Goal: Task Accomplishment & Management: Manage account settings

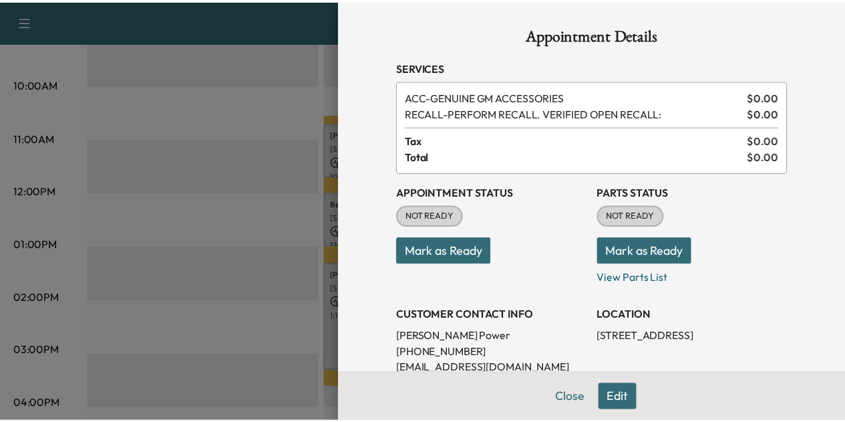
scroll to position [119, 0]
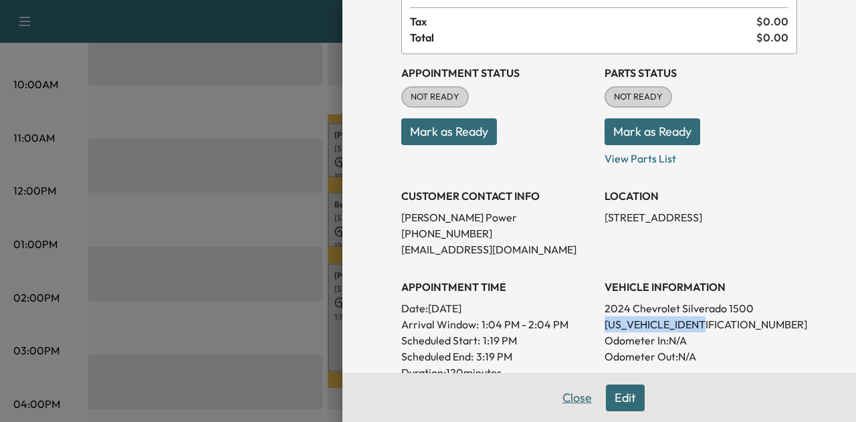
click at [556, 394] on button "Close" at bounding box center [576, 397] width 47 height 27
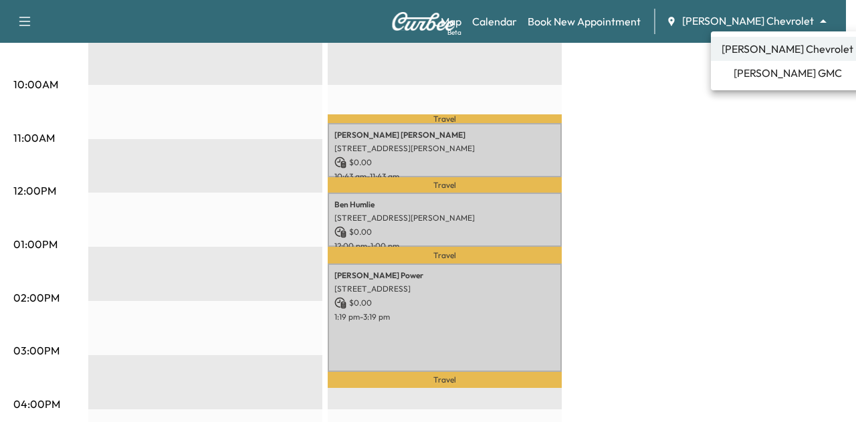
click at [761, 71] on span "[PERSON_NAME] GMC" at bounding box center [787, 73] width 108 height 16
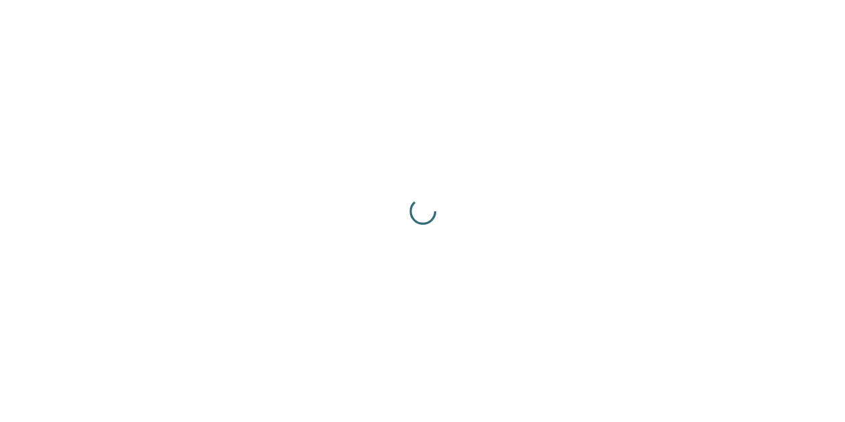
scroll to position [0, 0]
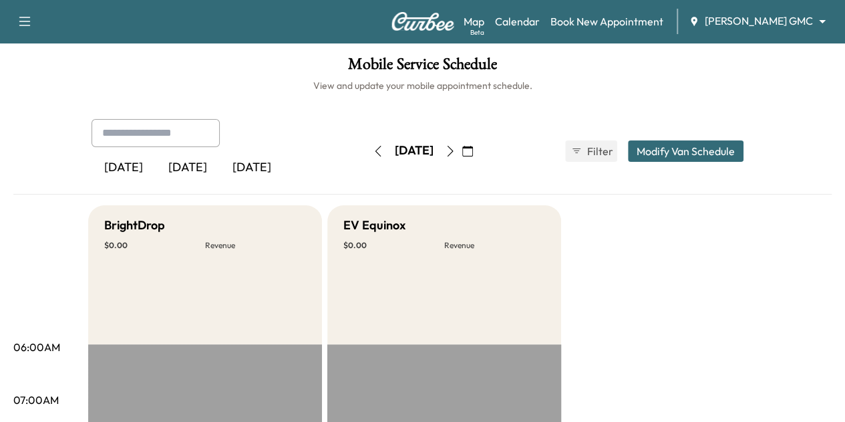
click at [726, 141] on button "Modify Van Schedule" at bounding box center [686, 150] width 116 height 21
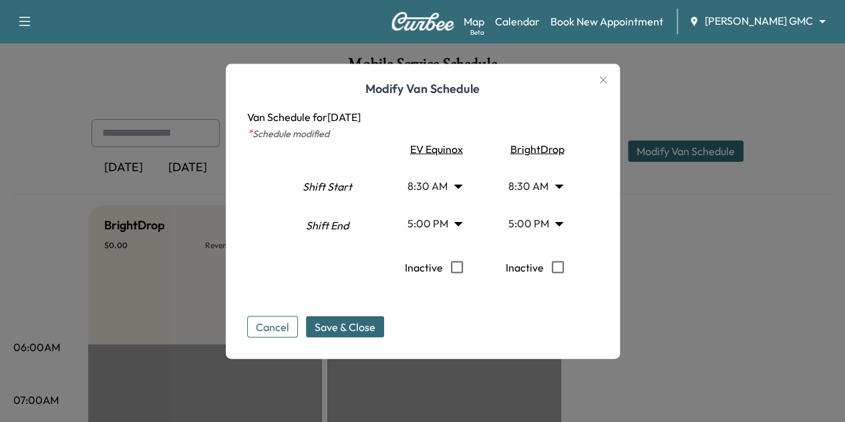
click at [609, 82] on icon "button" at bounding box center [604, 80] width 16 height 16
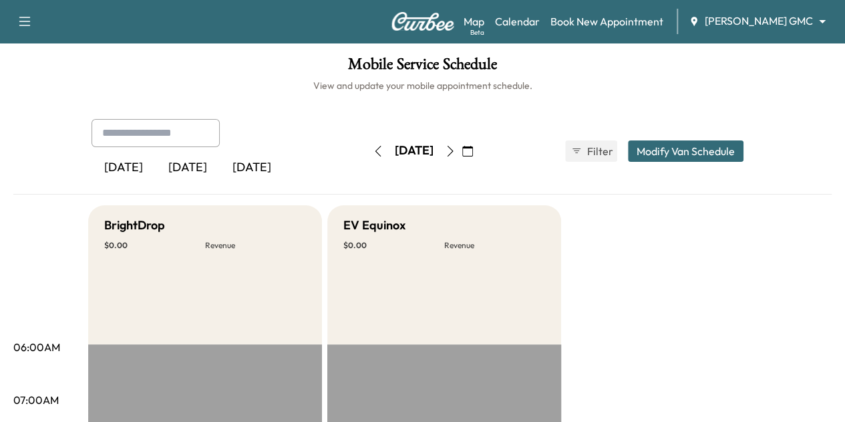
click at [456, 150] on icon "button" at bounding box center [450, 151] width 11 height 11
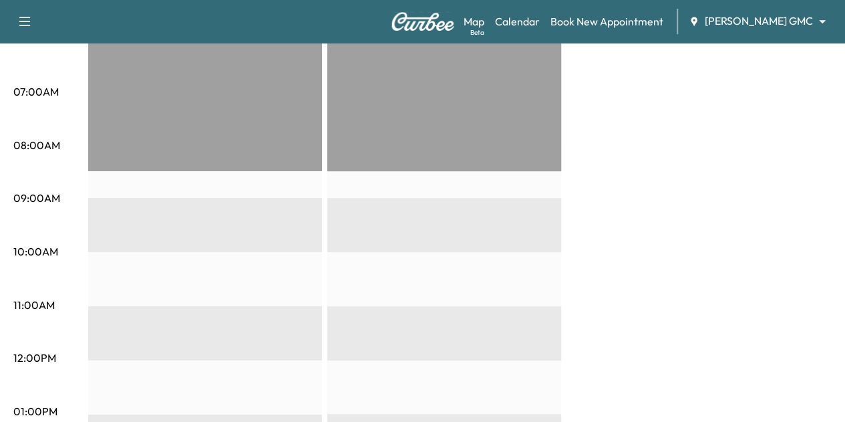
scroll to position [338, 0]
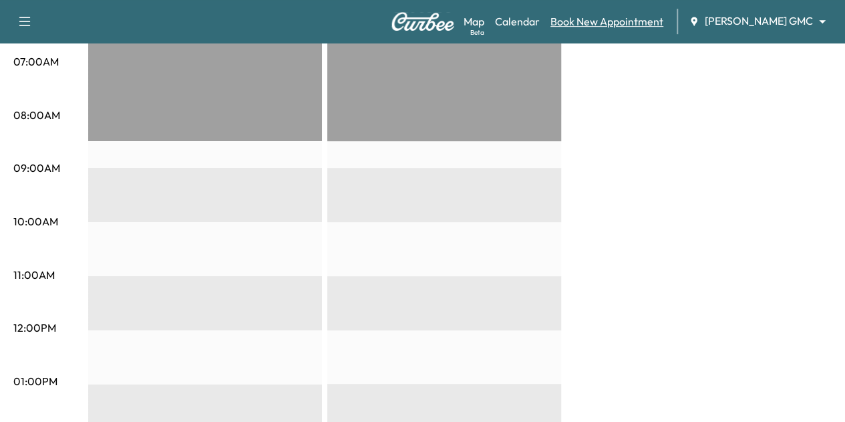
click at [589, 28] on link "Book New Appointment" at bounding box center [607, 21] width 113 height 16
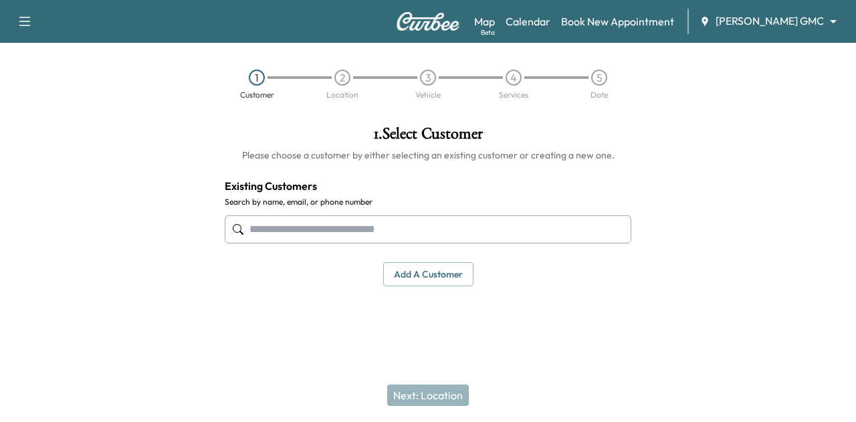
click at [353, 225] on input "text" at bounding box center [428, 229] width 406 height 28
click at [427, 266] on button "Add a customer" at bounding box center [428, 274] width 90 height 25
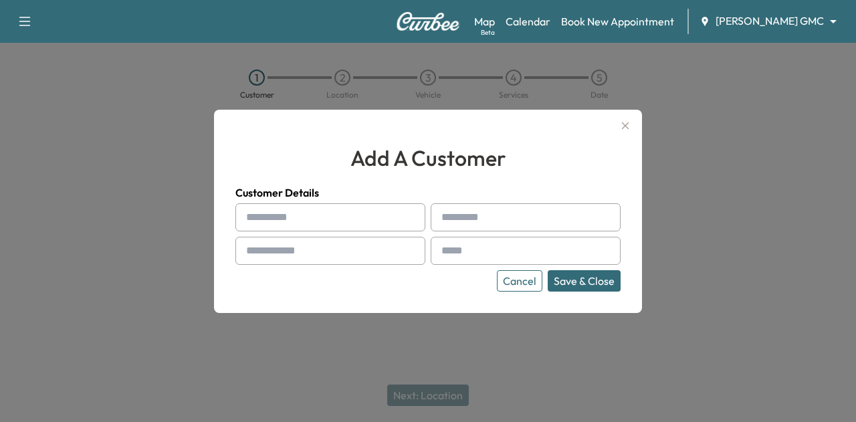
click at [357, 224] on input "text" at bounding box center [330, 217] width 190 height 28
type input "*****"
click at [434, 227] on input "text" at bounding box center [525, 217] width 190 height 28
type input "*********"
click at [369, 261] on input "text" at bounding box center [330, 251] width 190 height 28
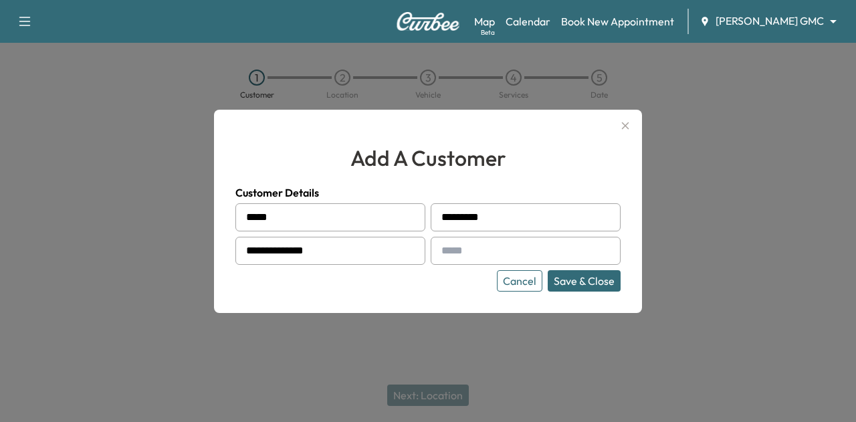
type input "**********"
click at [490, 243] on input "text" at bounding box center [525, 251] width 190 height 28
type input "*"
click at [628, 122] on icon "button" at bounding box center [625, 126] width 16 height 16
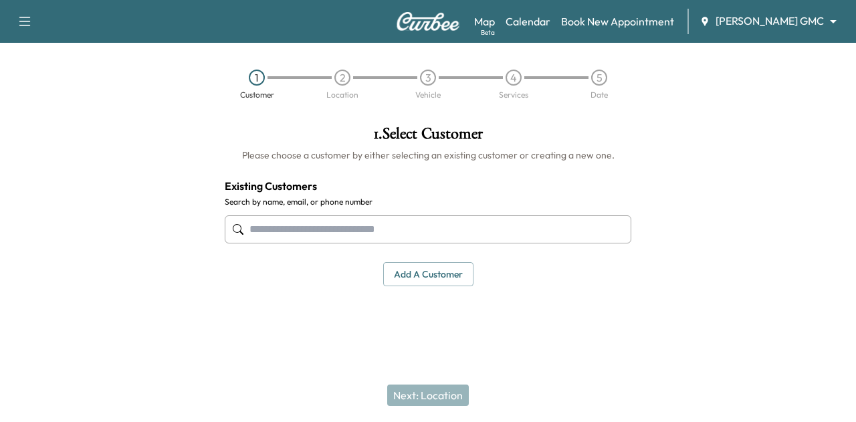
click at [421, 272] on button "Add a customer" at bounding box center [428, 274] width 90 height 25
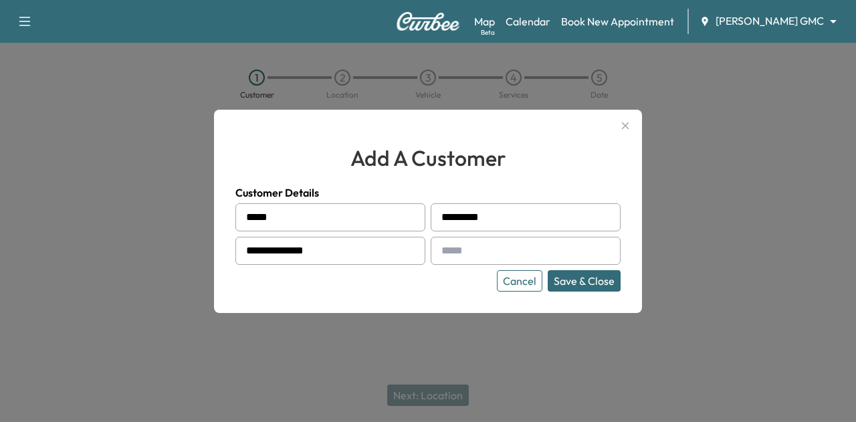
click at [527, 279] on button "Cancel" at bounding box center [519, 280] width 45 height 21
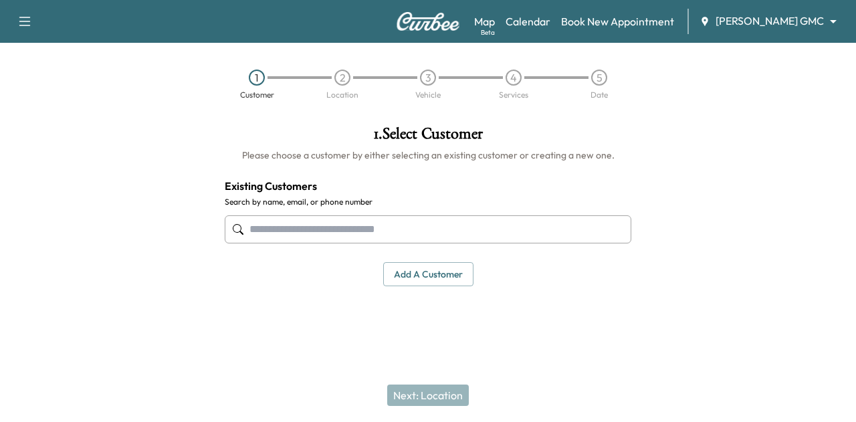
click at [436, 229] on input "text" at bounding box center [428, 229] width 406 height 28
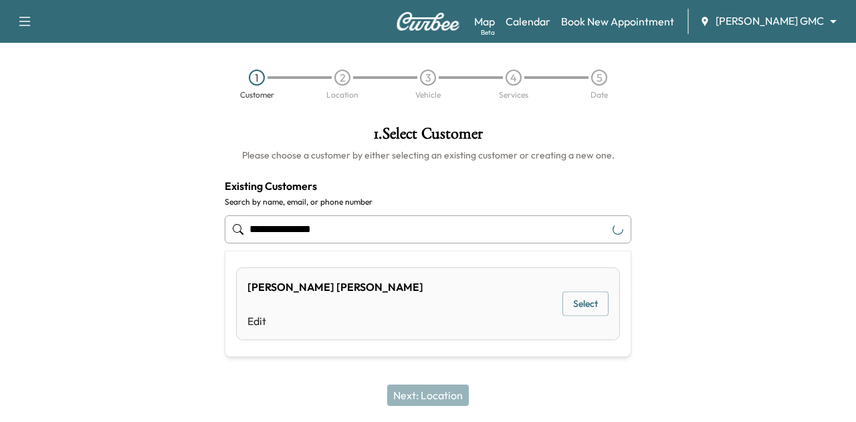
type input "**********"
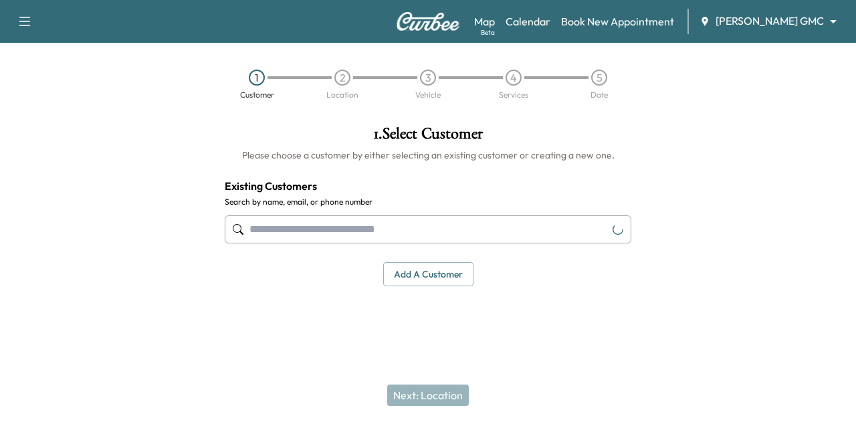
click at [618, 194] on div "**********" at bounding box center [428, 206] width 428 height 182
click at [408, 277] on button "Add a customer" at bounding box center [428, 274] width 90 height 25
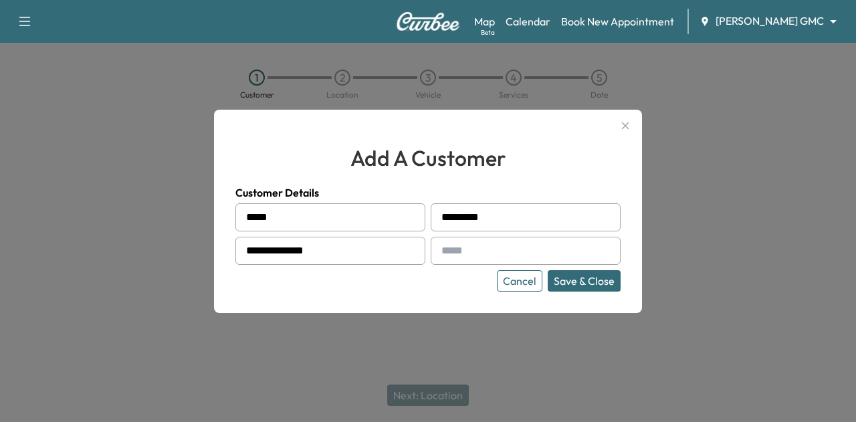
click at [576, 279] on button "Save & Close" at bounding box center [583, 280] width 73 height 21
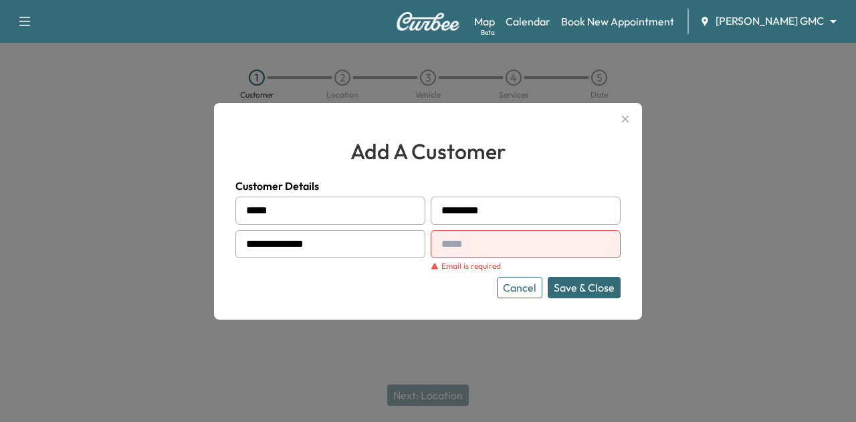
click at [563, 237] on input "text" at bounding box center [525, 244] width 190 height 28
type input "*"
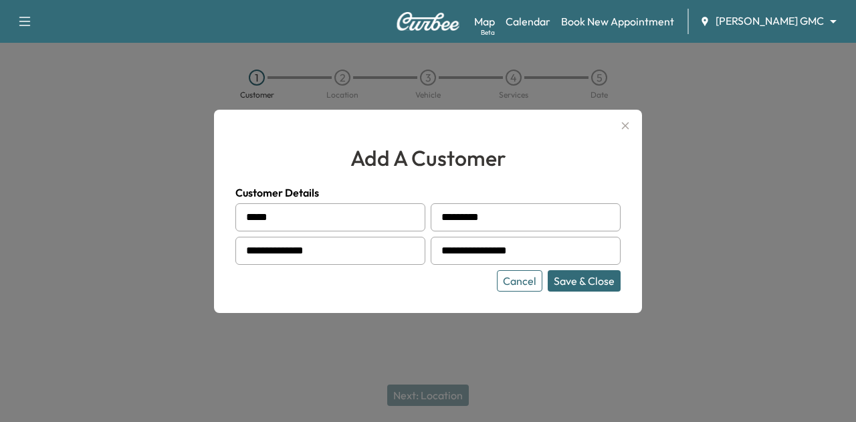
type input "**********"
click at [588, 282] on button "Save & Close" at bounding box center [583, 280] width 73 height 21
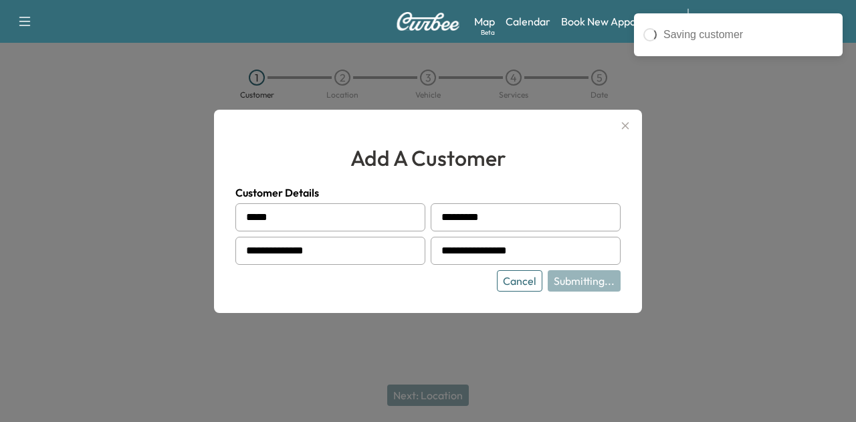
type input "**********"
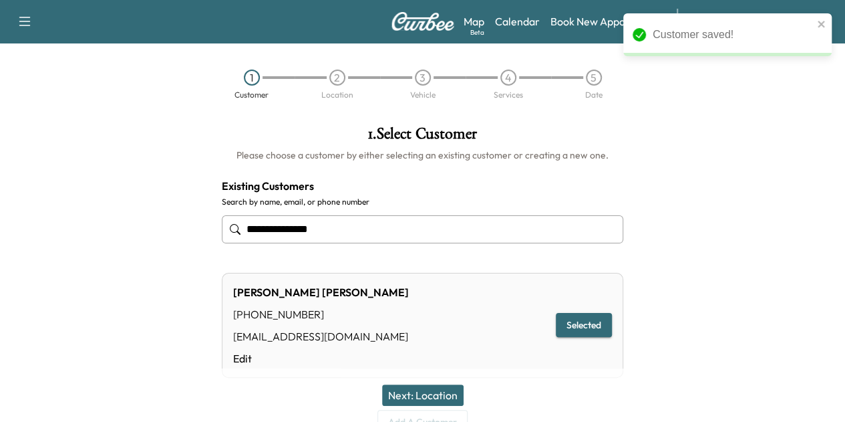
scroll to position [59, 0]
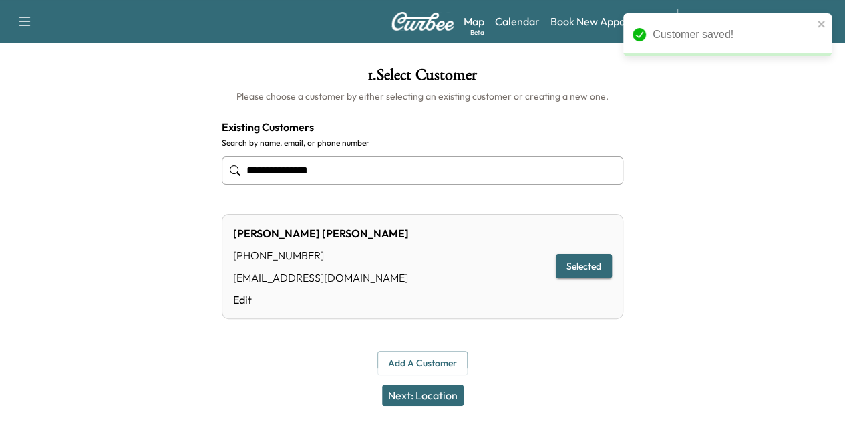
click at [424, 400] on button "Next: Location" at bounding box center [423, 394] width 82 height 21
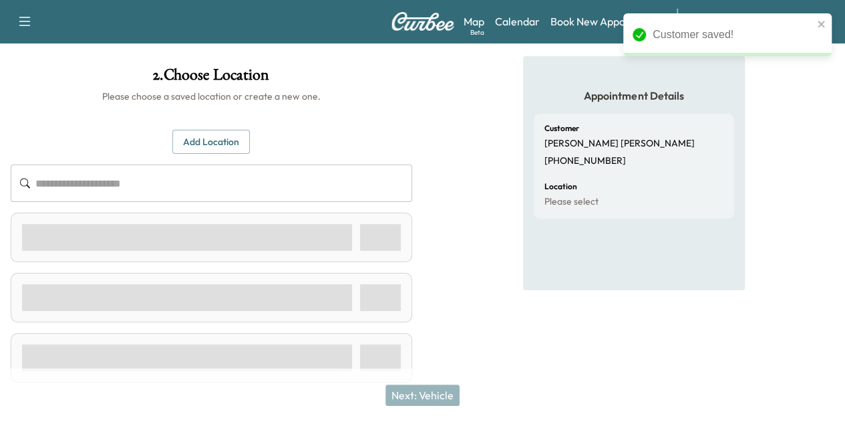
scroll to position [39, 0]
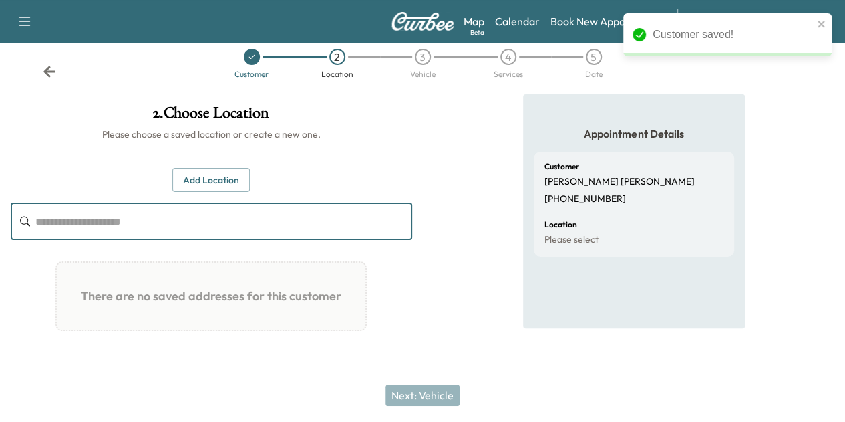
drag, startPoint x: 408, startPoint y: 213, endPoint x: 417, endPoint y: 168, distance: 45.7
click at [412, 168] on div "Add Location ​ There are no saved addresses for this customer Add a Location Ad…" at bounding box center [212, 255] width 402 height 174
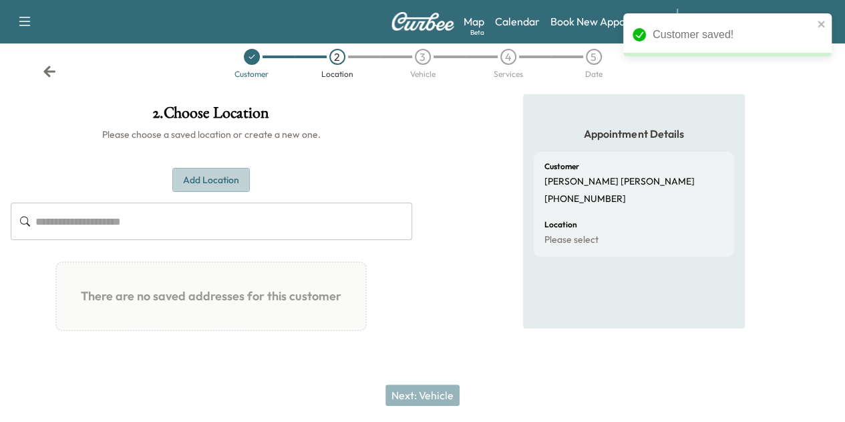
click at [250, 168] on button "Add Location" at bounding box center [211, 180] width 78 height 25
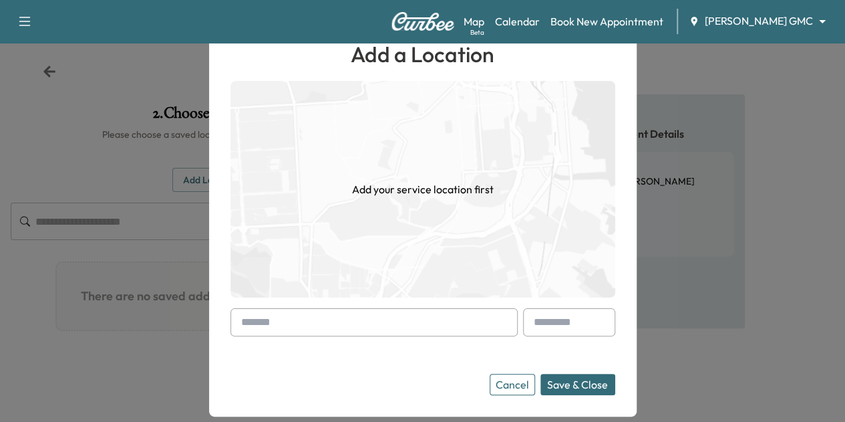
click at [325, 324] on input "text" at bounding box center [374, 322] width 287 height 28
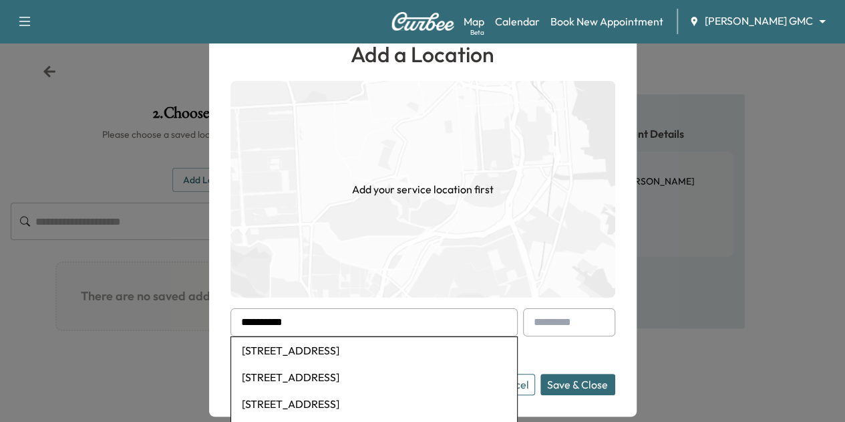
click at [326, 352] on li "[STREET_ADDRESS]" at bounding box center [374, 350] width 286 height 27
type input "**********"
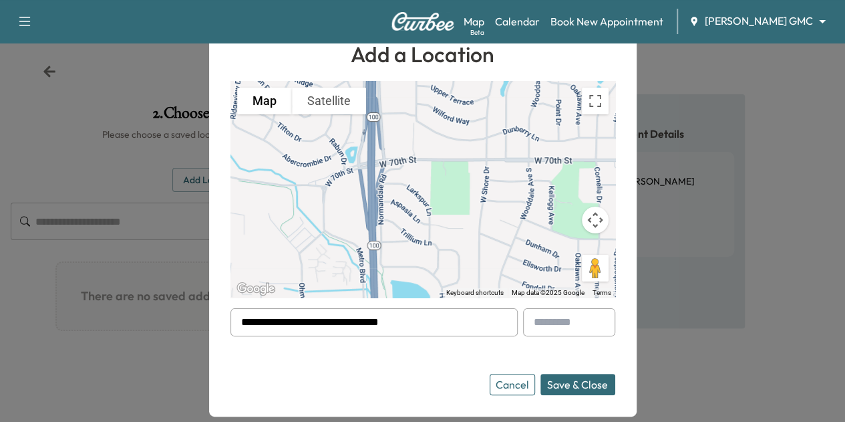
click at [583, 383] on button "Save & Close" at bounding box center [578, 384] width 75 height 21
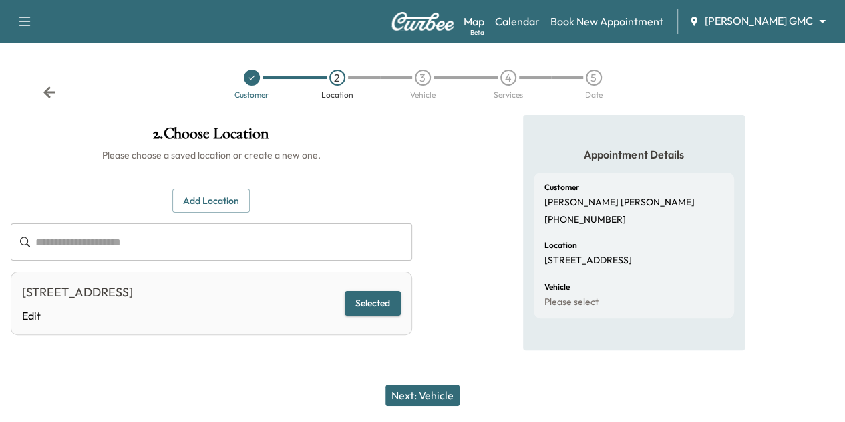
scroll to position [11, 0]
click at [438, 390] on button "Next: Vehicle" at bounding box center [423, 394] width 74 height 21
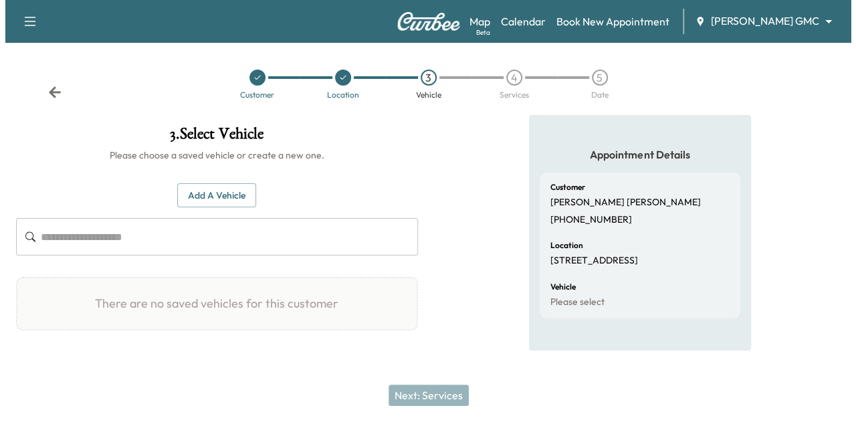
scroll to position [1, 0]
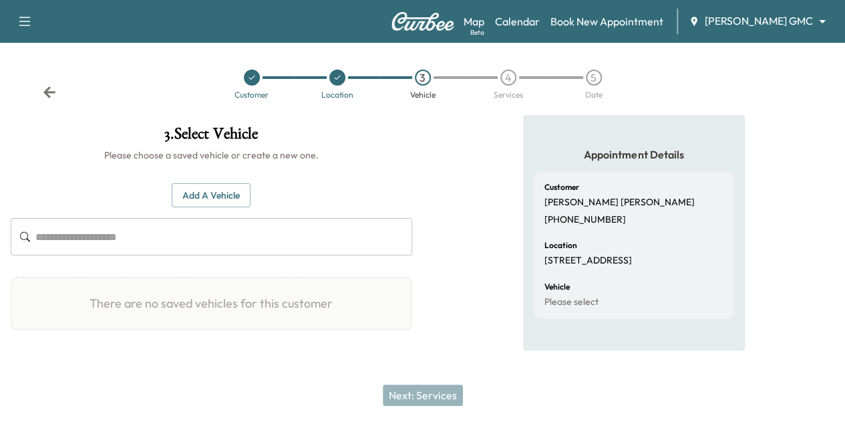
click at [251, 194] on button "Add a Vehicle" at bounding box center [211, 195] width 79 height 25
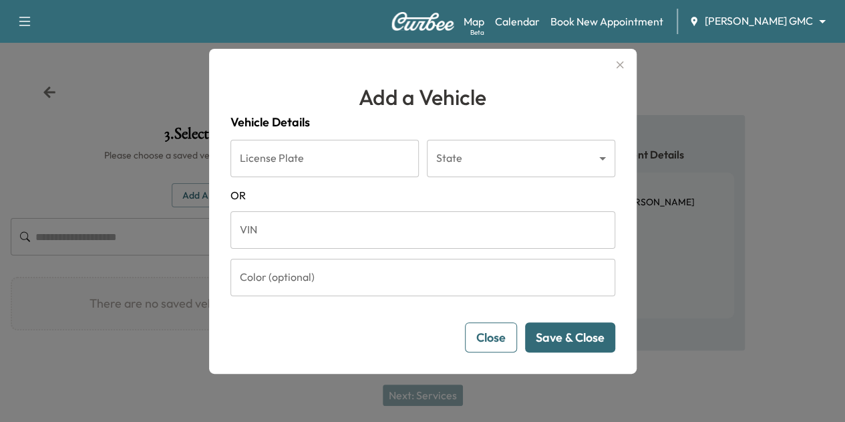
click at [323, 168] on input "License Plate" at bounding box center [325, 158] width 188 height 37
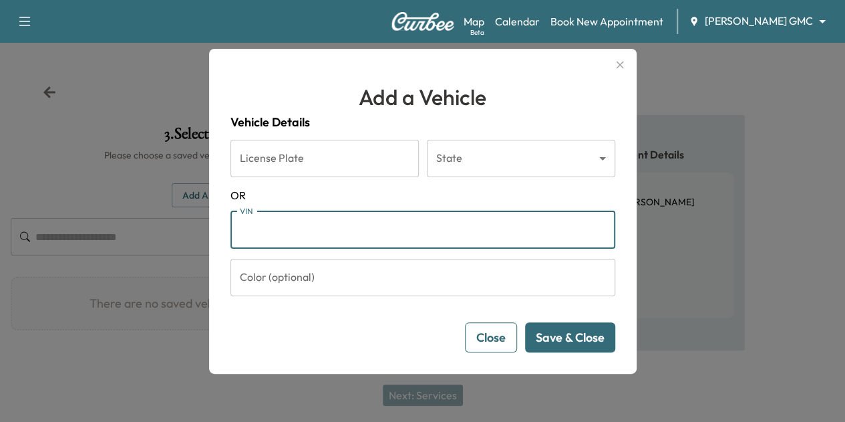
click at [317, 229] on input "VIN" at bounding box center [423, 229] width 385 height 37
type input "**********"
click at [563, 338] on button "Save & Close" at bounding box center [570, 337] width 90 height 30
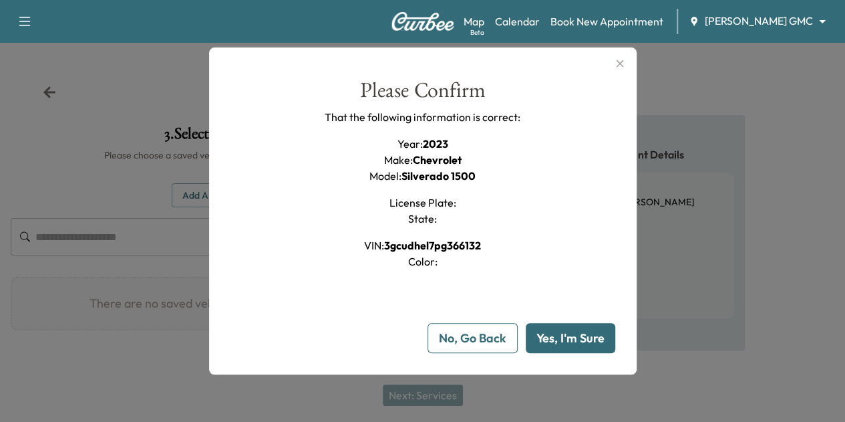
click at [578, 336] on button "Yes, I'm Sure" at bounding box center [571, 338] width 90 height 30
click at [585, 342] on button "Yes, I'm Sure" at bounding box center [571, 338] width 90 height 30
click at [521, 247] on div "Please Confirm That the following information is correct: Year : 2023 Make : Ch…" at bounding box center [423, 175] width 385 height 190
click at [463, 247] on span "3gcudhel7pg366132" at bounding box center [432, 245] width 97 height 13
click at [563, 326] on button "Yes, I'm Sure" at bounding box center [571, 338] width 90 height 30
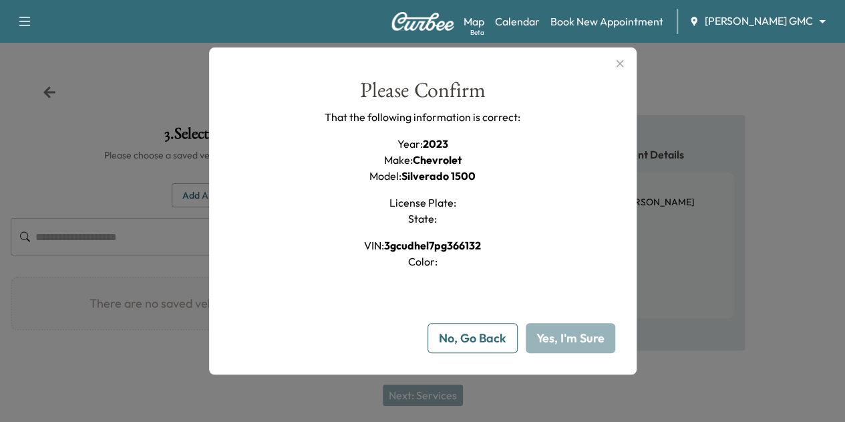
click at [561, 333] on button "Yes, I'm Sure" at bounding box center [571, 338] width 90 height 30
click at [579, 335] on button "Yes, I'm Sure" at bounding box center [571, 338] width 90 height 30
click at [624, 61] on icon "button" at bounding box center [620, 63] width 16 height 16
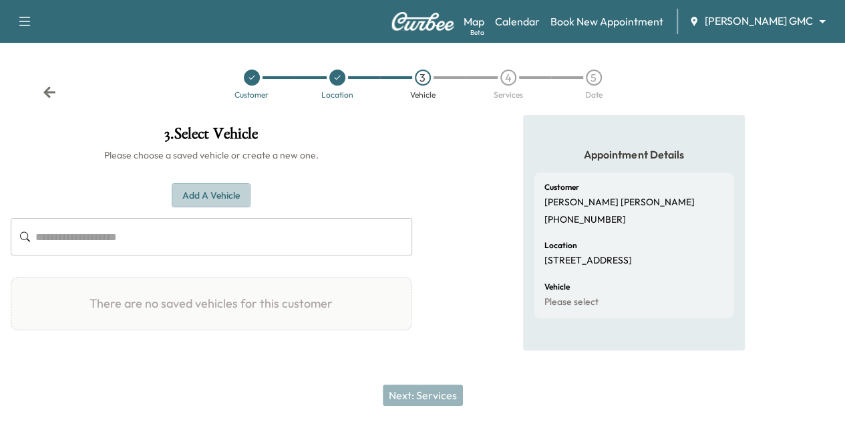
click at [251, 195] on button "Add a Vehicle" at bounding box center [211, 195] width 79 height 25
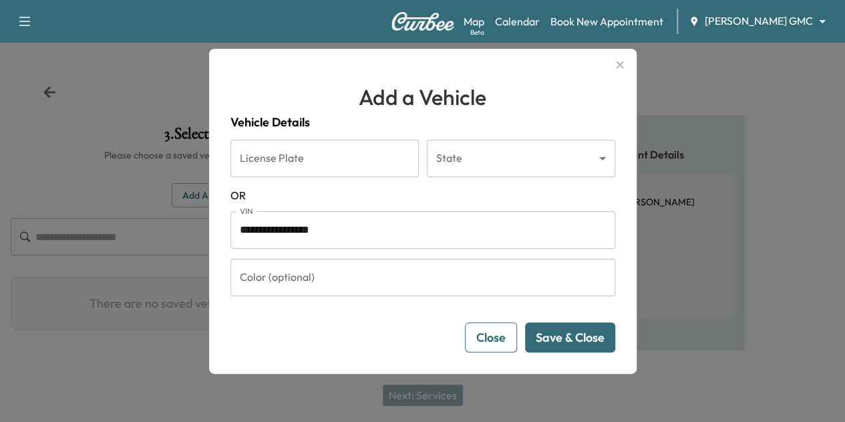
click at [573, 342] on button "Save & Close" at bounding box center [570, 337] width 90 height 30
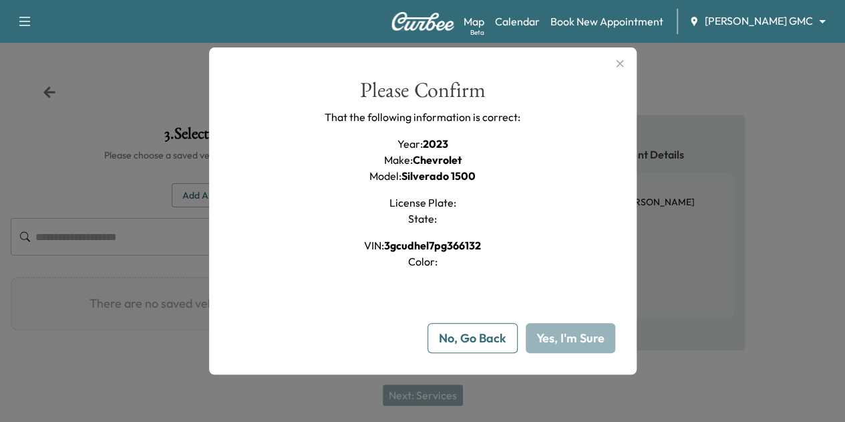
click at [507, 341] on button "No, Go Back" at bounding box center [473, 338] width 90 height 30
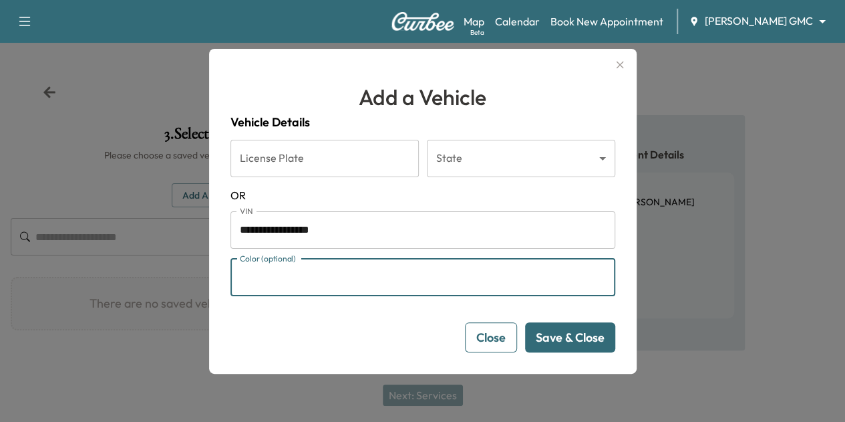
click at [433, 288] on input "Color (optional)" at bounding box center [423, 277] width 385 height 37
type input "*****"
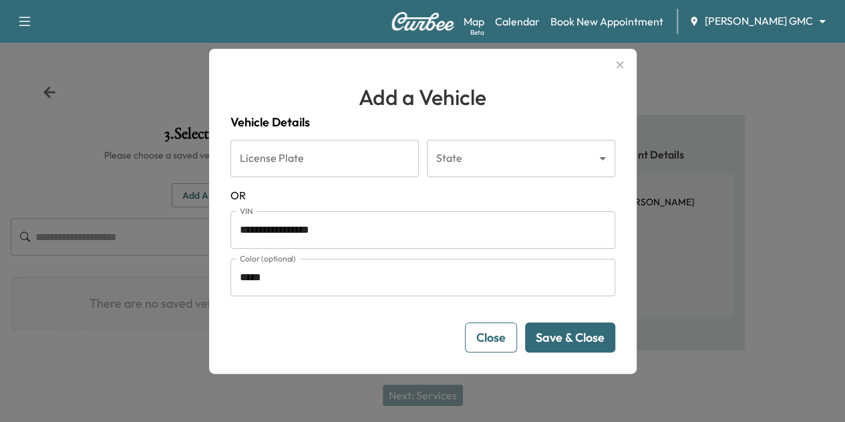
click at [568, 340] on button "Save & Close" at bounding box center [570, 337] width 90 height 30
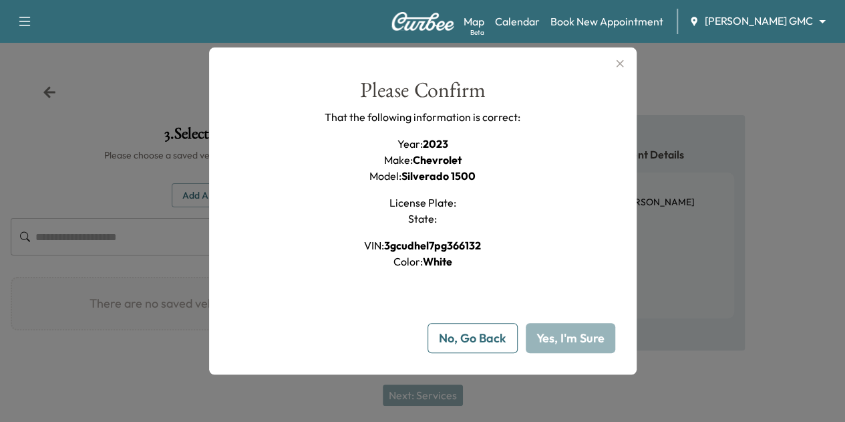
click at [557, 337] on button "Yes, I'm Sure" at bounding box center [571, 338] width 90 height 30
click at [483, 334] on button "No, Go Back" at bounding box center [473, 338] width 90 height 30
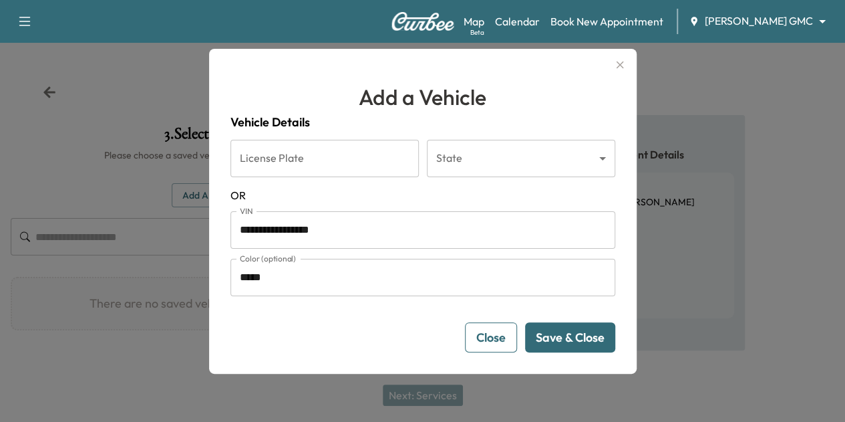
click at [359, 160] on input "License Plate" at bounding box center [325, 158] width 188 height 37
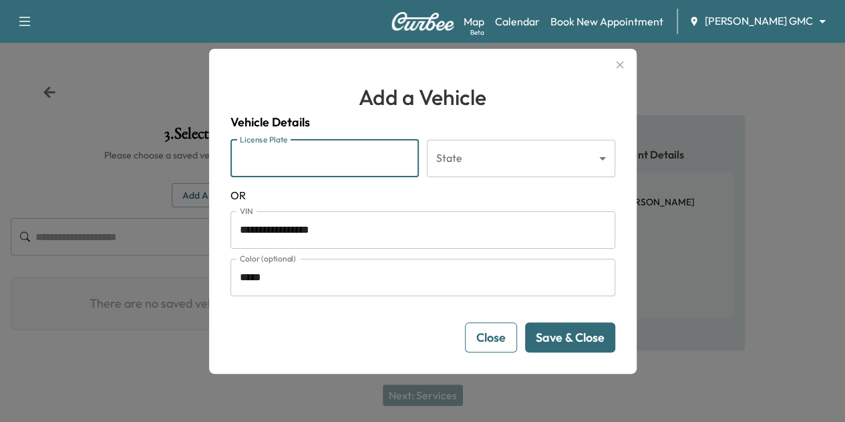
click at [359, 160] on input "License Plate" at bounding box center [325, 158] width 188 height 37
type input "******"
click at [362, 228] on input "**********" at bounding box center [423, 229] width 385 height 37
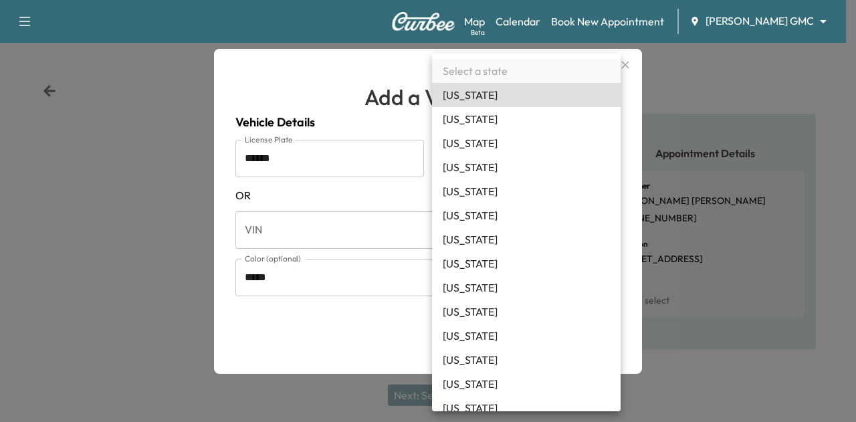
click at [507, 148] on body "Support Log Out Map Beta Calendar Book New Appointment [PERSON_NAME] GMC ******…" at bounding box center [428, 210] width 856 height 422
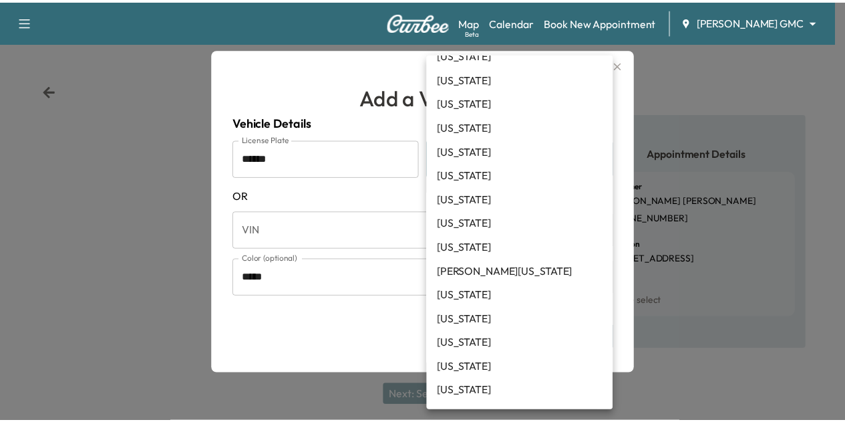
scroll to position [378, 0]
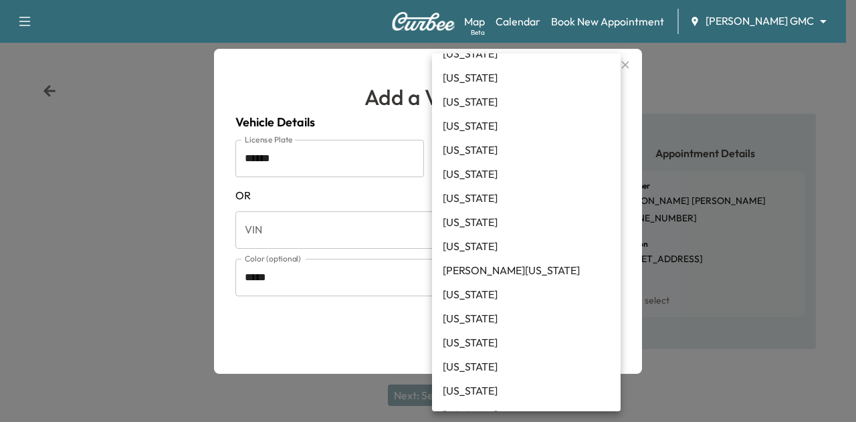
click at [510, 366] on li "[US_STATE]" at bounding box center [526, 366] width 188 height 24
type input "**"
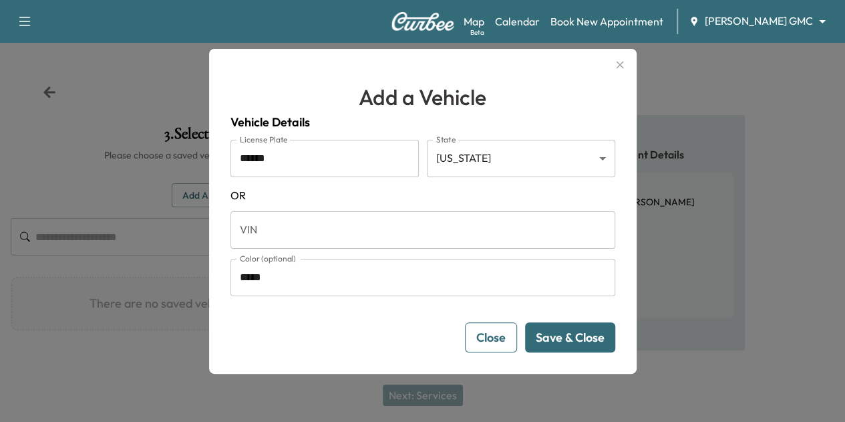
click at [575, 348] on button "Save & Close" at bounding box center [570, 337] width 90 height 30
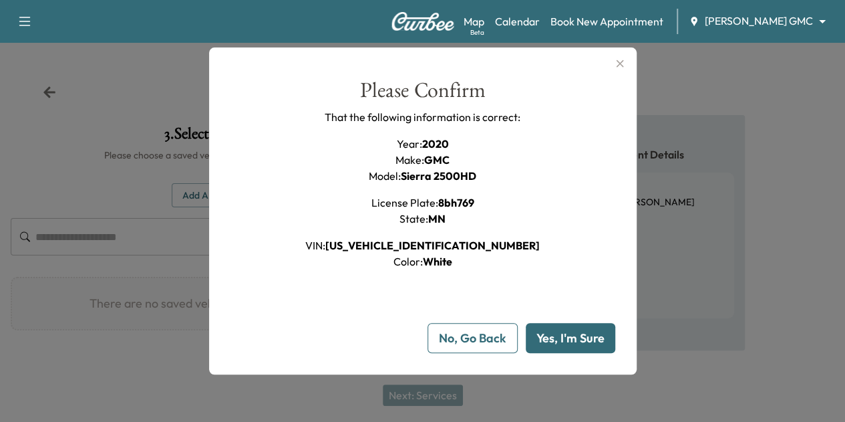
click at [576, 345] on button "Yes, I'm Sure" at bounding box center [571, 338] width 90 height 30
click at [624, 58] on icon "button" at bounding box center [620, 63] width 16 height 16
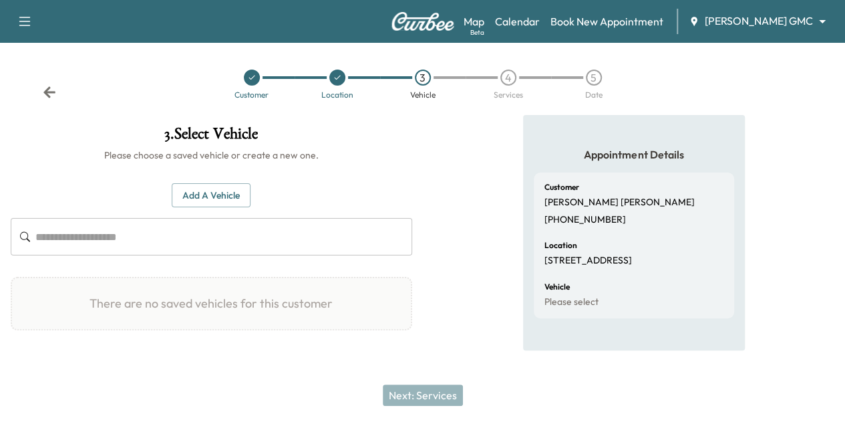
scroll to position [1, 0]
click at [251, 198] on button "Add a Vehicle" at bounding box center [211, 195] width 79 height 25
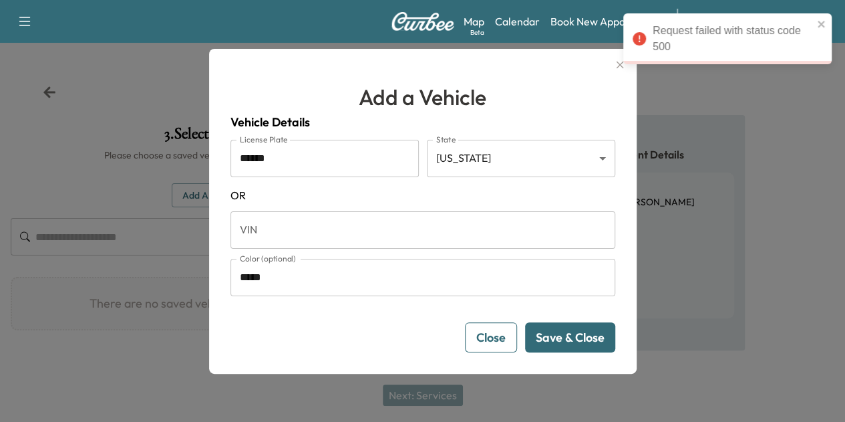
click at [298, 160] on input "******" at bounding box center [325, 158] width 188 height 37
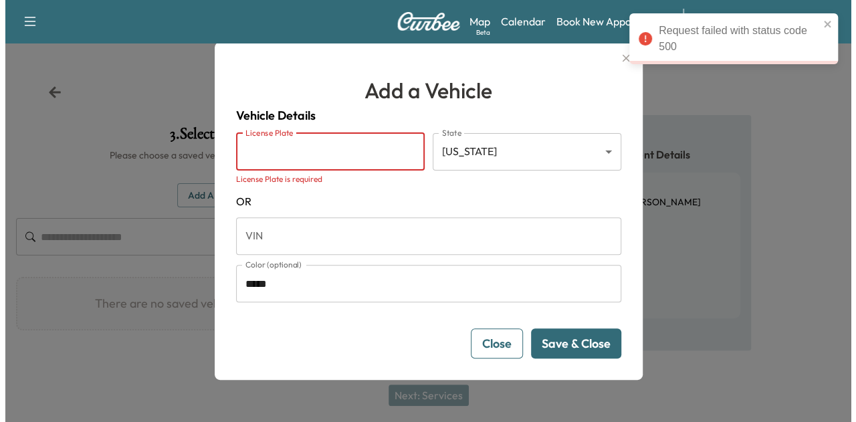
scroll to position [0, 0]
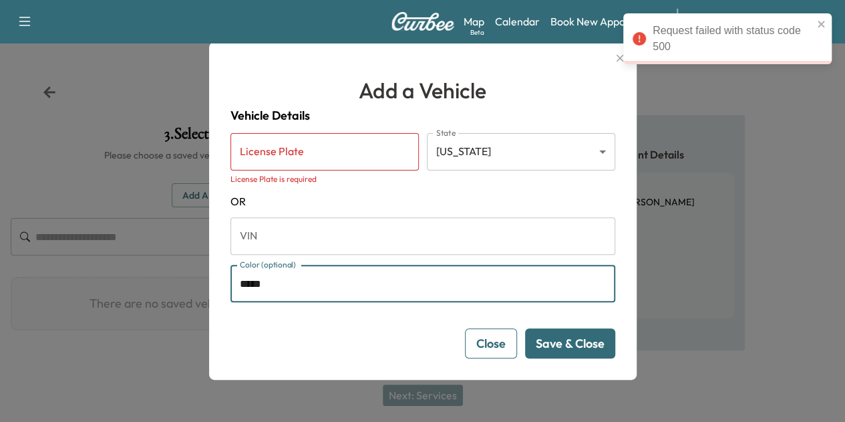
click at [290, 292] on input "*****" at bounding box center [423, 283] width 385 height 37
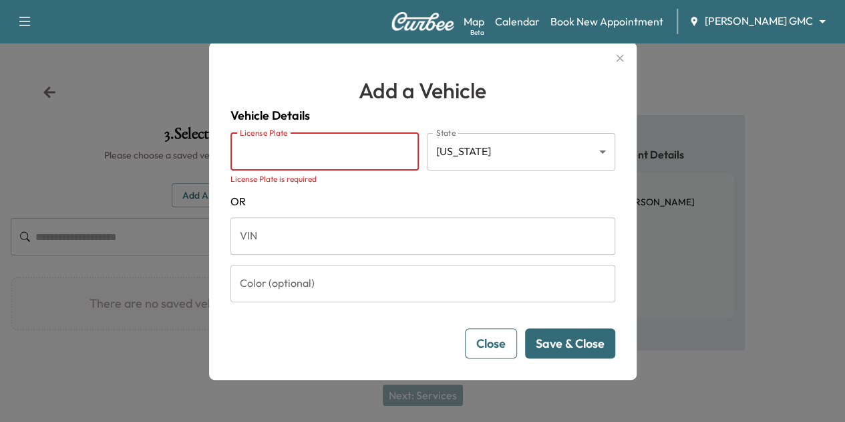
click at [317, 152] on input "License Plate" at bounding box center [325, 151] width 188 height 37
click at [627, 61] on icon "button" at bounding box center [620, 58] width 16 height 16
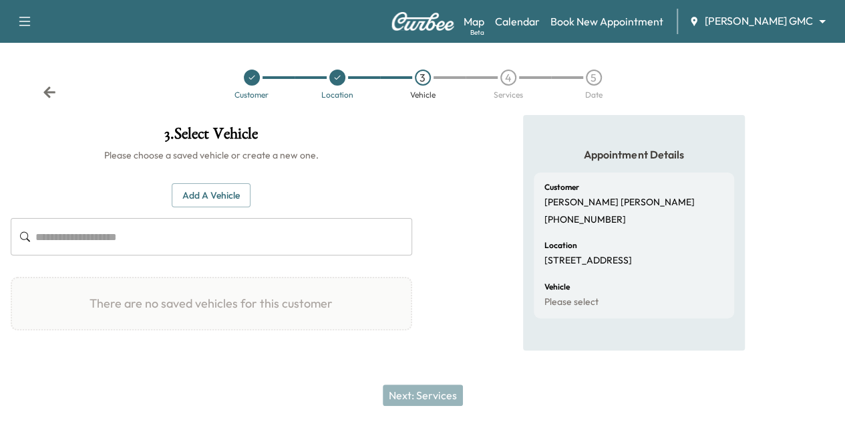
click at [412, 126] on h1 "3 . Select Vehicle" at bounding box center [212, 137] width 402 height 23
click at [251, 203] on button "Add a Vehicle" at bounding box center [211, 195] width 79 height 25
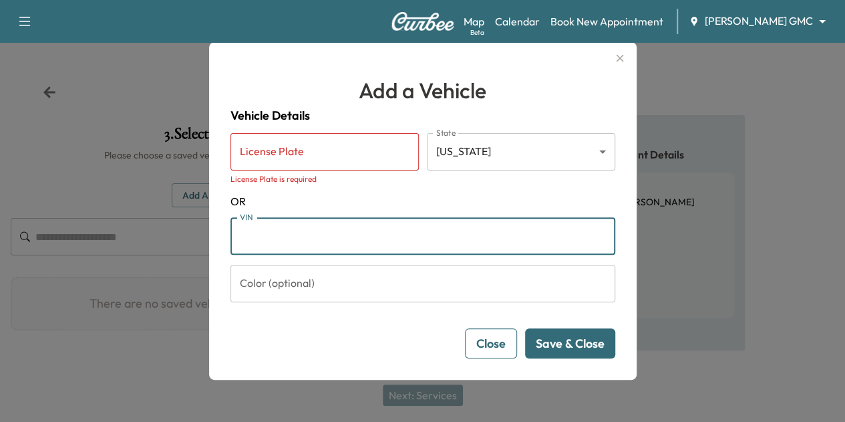
click at [317, 236] on input "VIN" at bounding box center [423, 235] width 385 height 37
type input "**********"
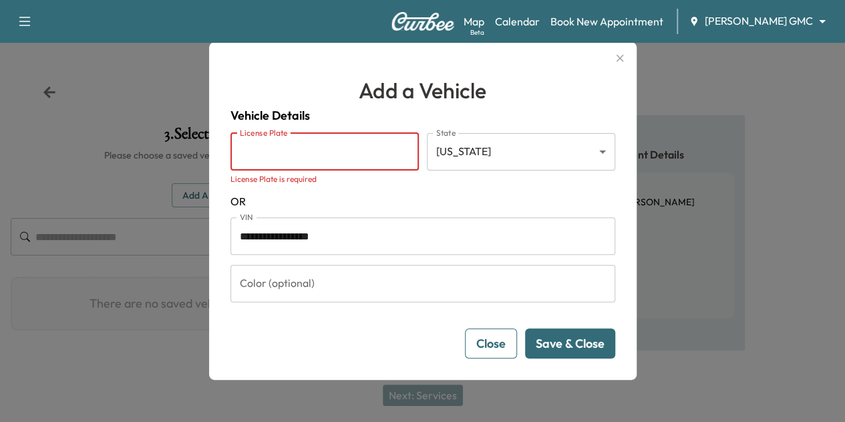
click at [348, 154] on input "License Plate" at bounding box center [325, 151] width 188 height 37
click at [624, 59] on icon "button" at bounding box center [619, 57] width 7 height 7
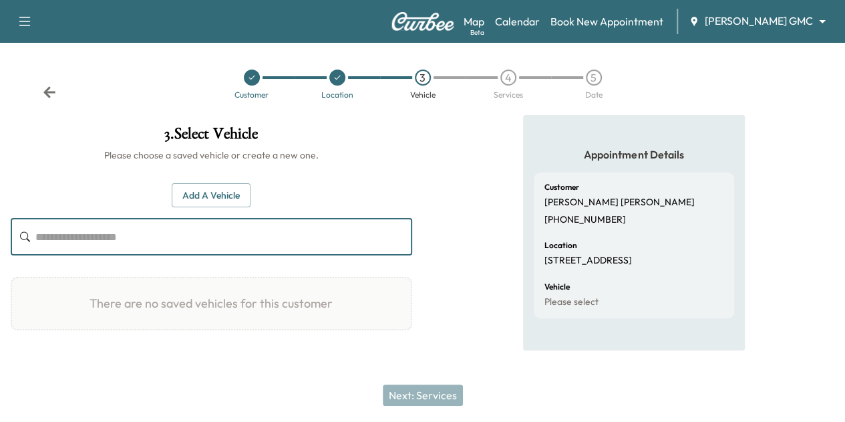
click at [373, 231] on input "text" at bounding box center [223, 236] width 377 height 37
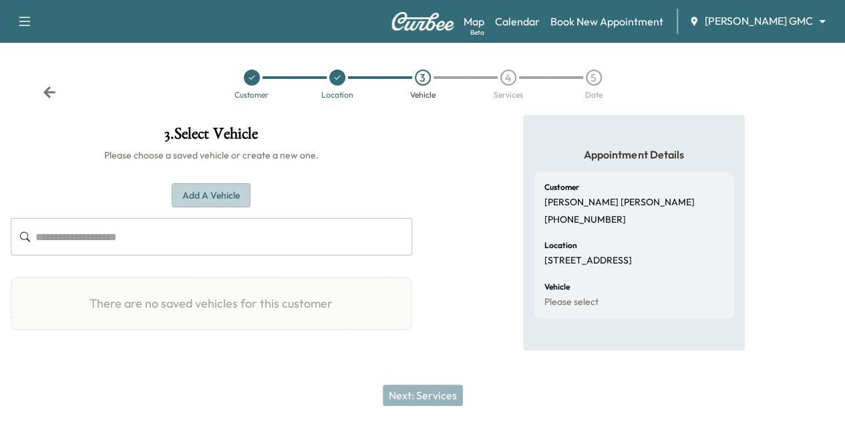
click at [251, 203] on button "Add a Vehicle" at bounding box center [211, 195] width 79 height 25
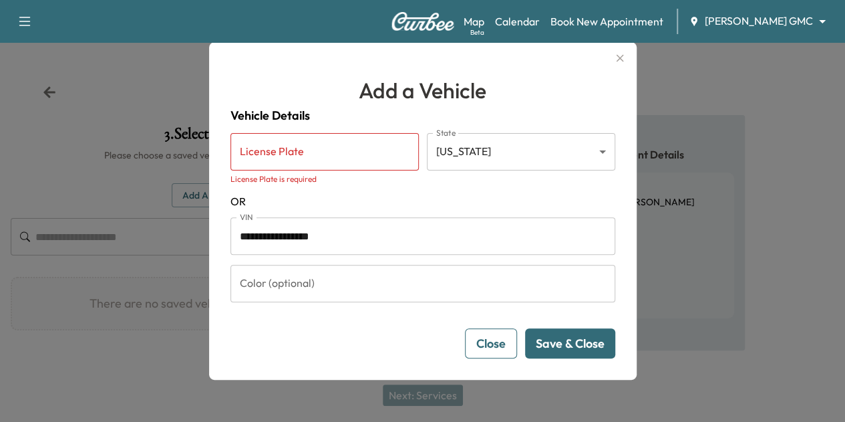
click at [353, 128] on div "**********" at bounding box center [423, 232] width 385 height 253
click at [495, 147] on body "**********" at bounding box center [422, 211] width 845 height 422
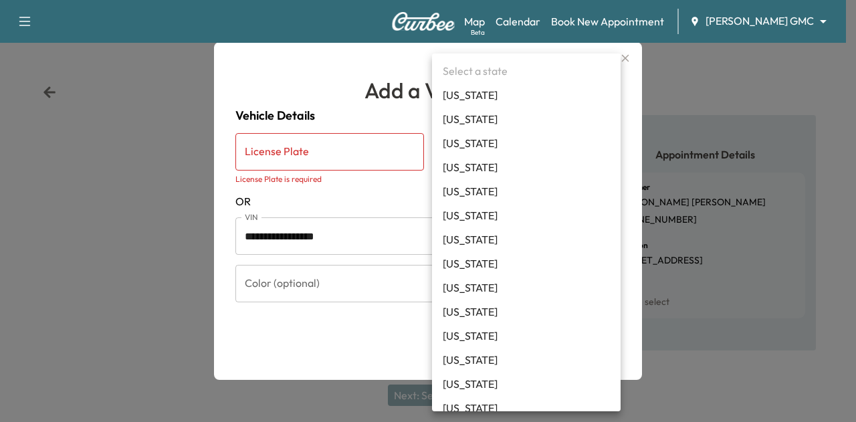
click at [625, 61] on div at bounding box center [428, 211] width 856 height 422
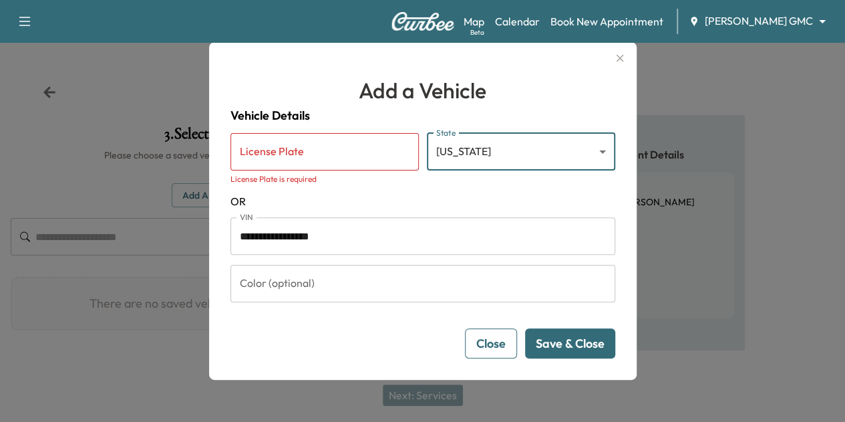
click at [505, 334] on button "Close" at bounding box center [491, 343] width 52 height 30
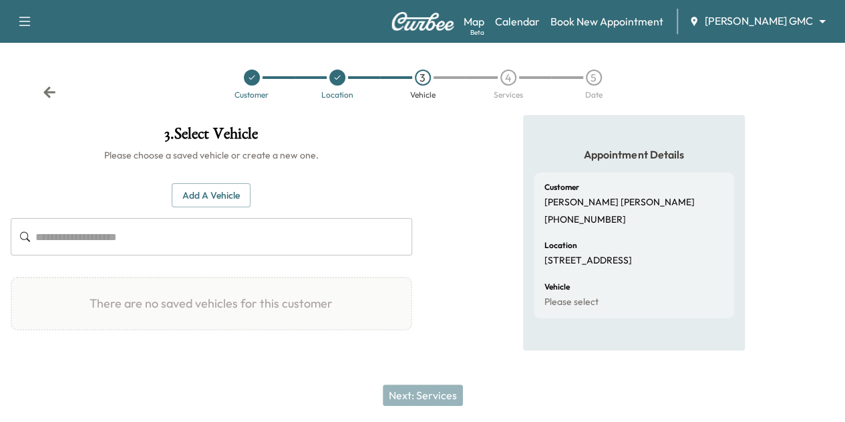
click at [251, 190] on button "Add a Vehicle" at bounding box center [211, 195] width 79 height 25
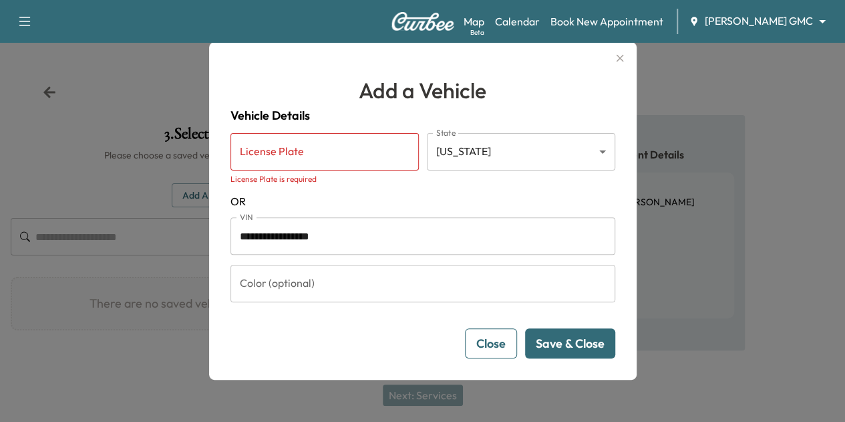
click at [337, 157] on input "License Plate" at bounding box center [325, 151] width 188 height 37
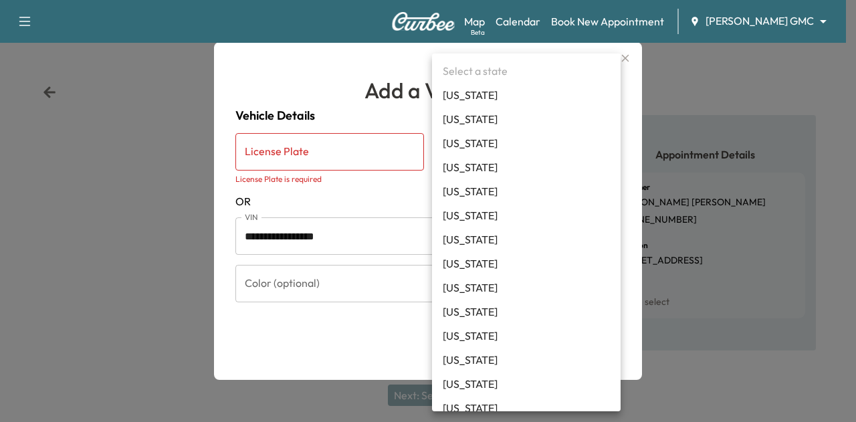
click at [583, 153] on body "**********" at bounding box center [428, 211] width 856 height 422
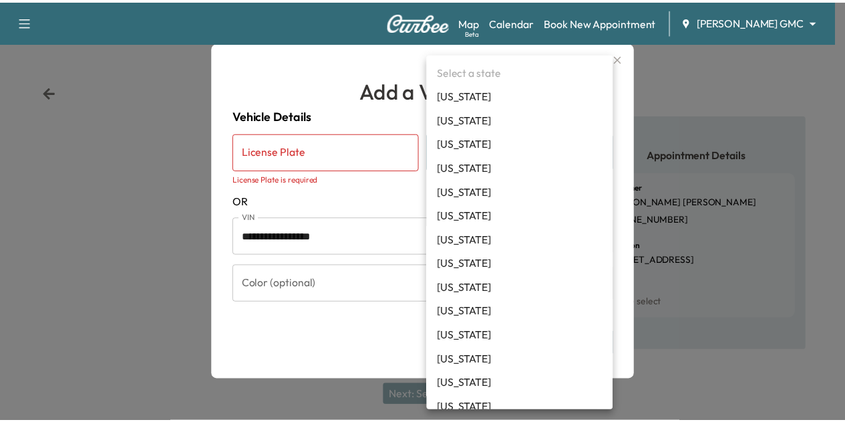
scroll to position [512, 0]
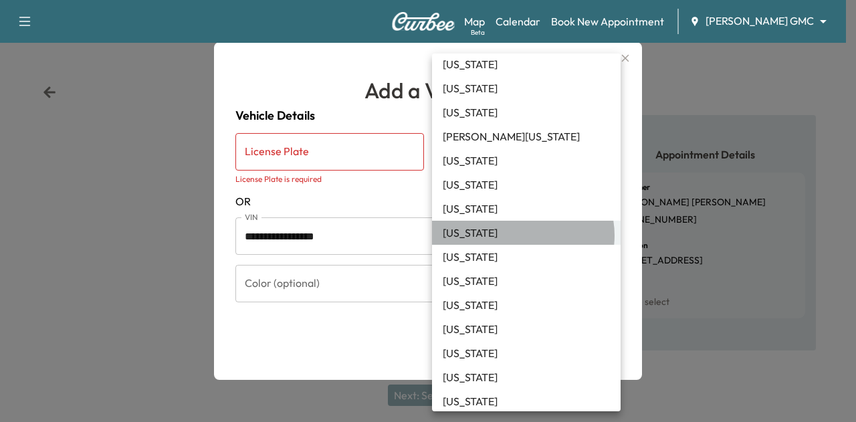
click at [522, 235] on li "[US_STATE]" at bounding box center [526, 233] width 188 height 24
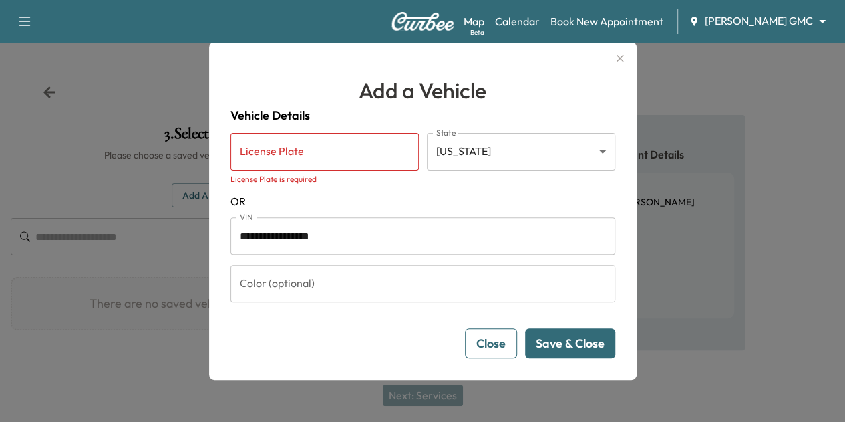
click at [624, 57] on icon "button" at bounding box center [619, 57] width 7 height 7
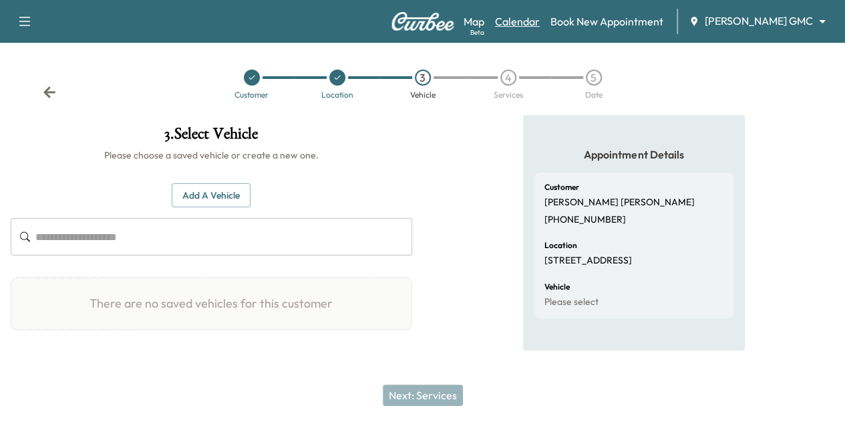
click at [535, 24] on link "Calendar" at bounding box center [517, 21] width 45 height 16
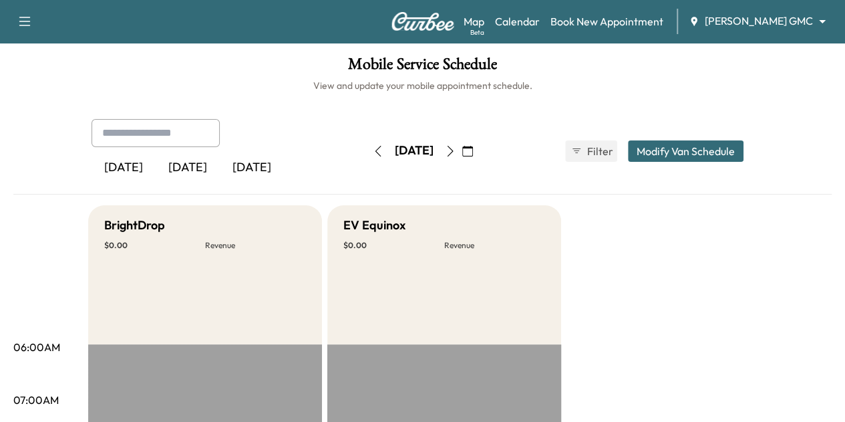
click at [755, 30] on div "Map Beta Calendar Book New Appointment [PERSON_NAME] GMC ******** ​" at bounding box center [649, 21] width 371 height 25
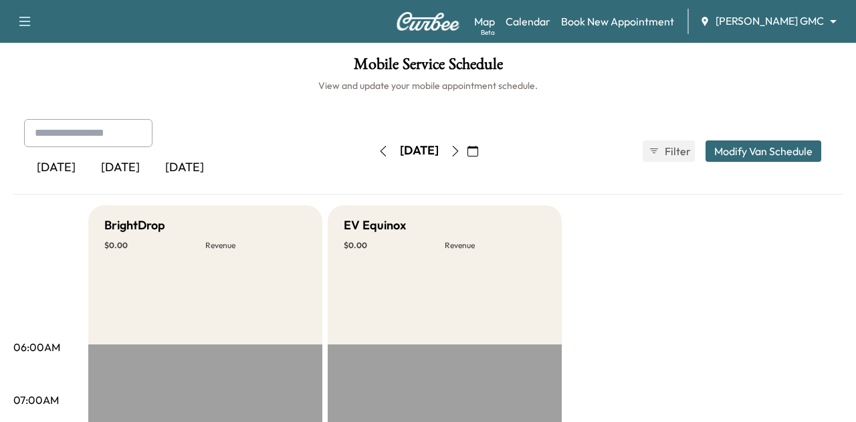
click at [798, 17] on body "Support Log Out Map Beta Calendar Book New Appointment [PERSON_NAME] GMC ******…" at bounding box center [428, 211] width 856 height 422
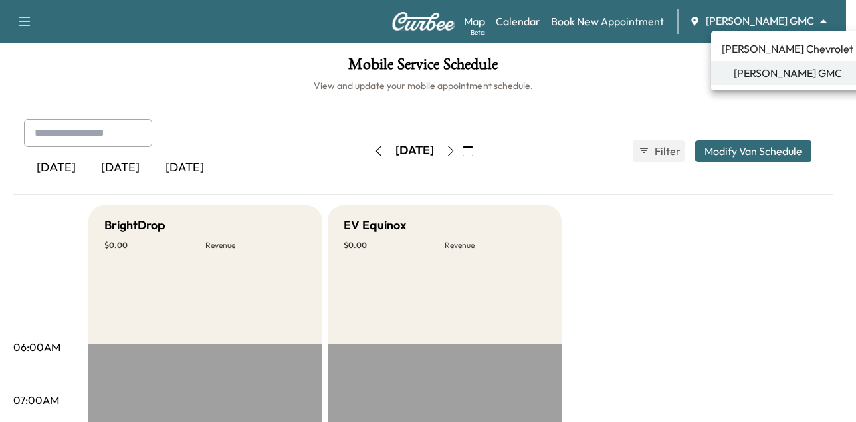
click at [789, 55] on span "[PERSON_NAME] Chevrolet" at bounding box center [787, 49] width 132 height 16
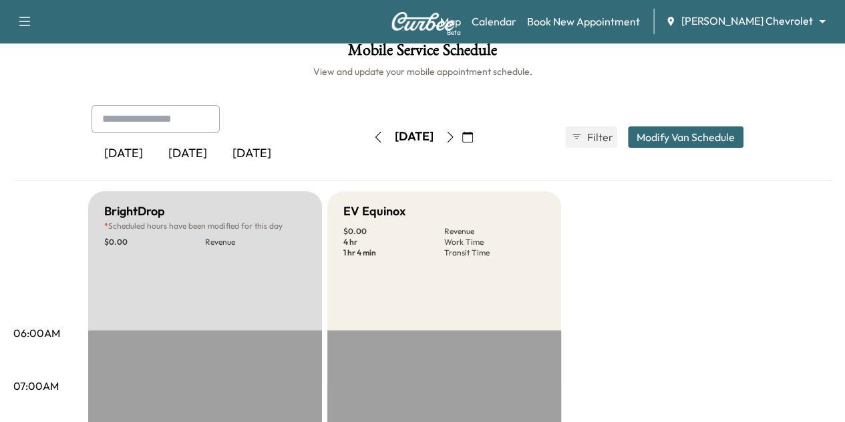
click at [456, 138] on icon "button" at bounding box center [450, 137] width 11 height 11
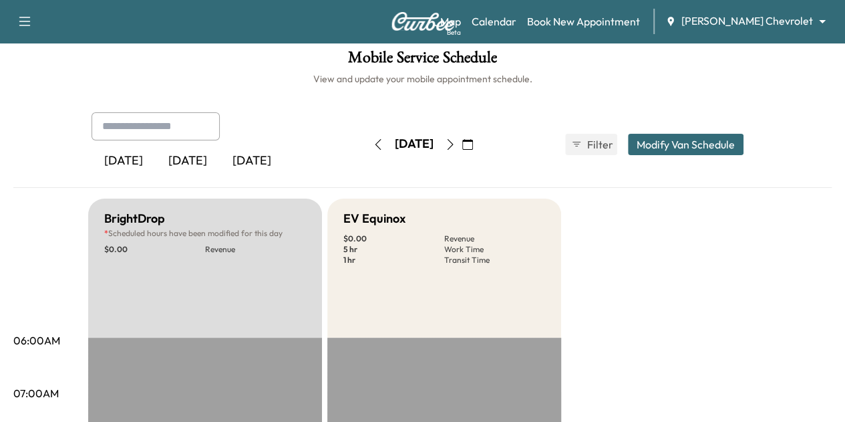
scroll to position [14, 0]
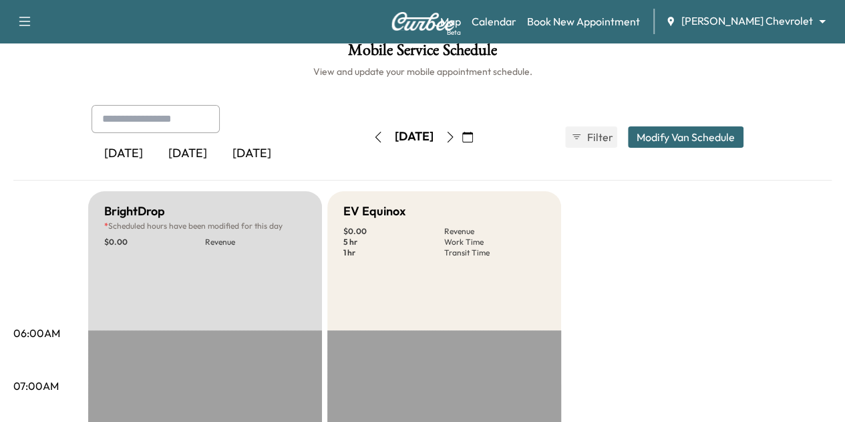
click at [479, 138] on button "button" at bounding box center [467, 136] width 23 height 21
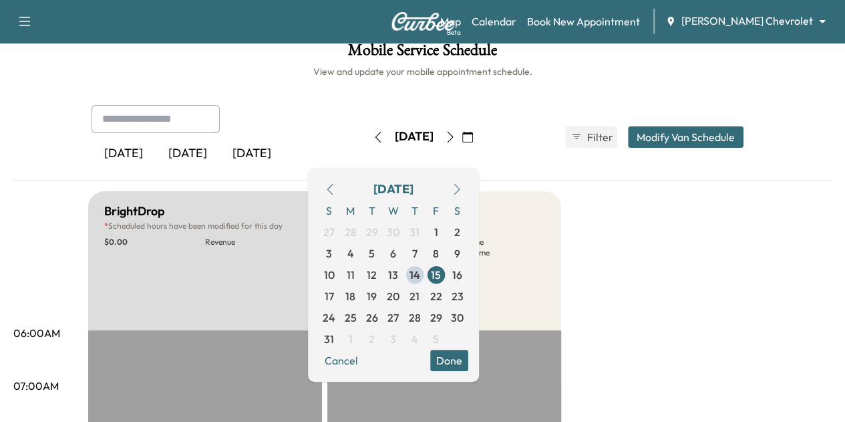
click at [456, 137] on icon "button" at bounding box center [450, 137] width 11 height 11
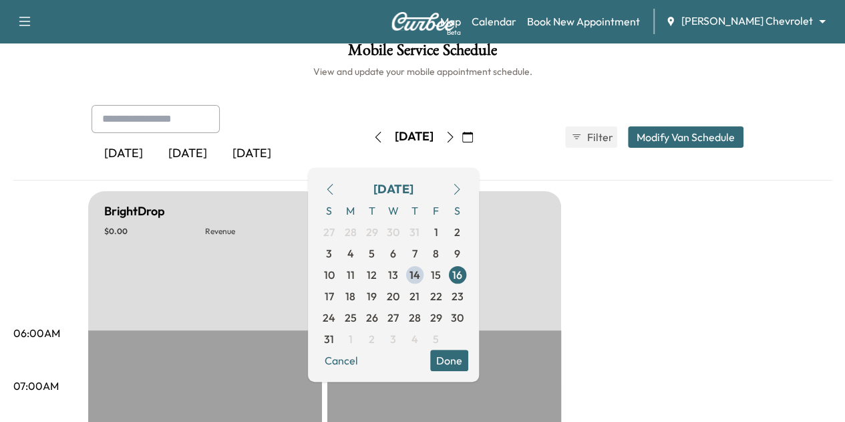
click at [462, 137] on button "button" at bounding box center [450, 136] width 23 height 21
click at [456, 137] on icon "button" at bounding box center [450, 137] width 11 height 11
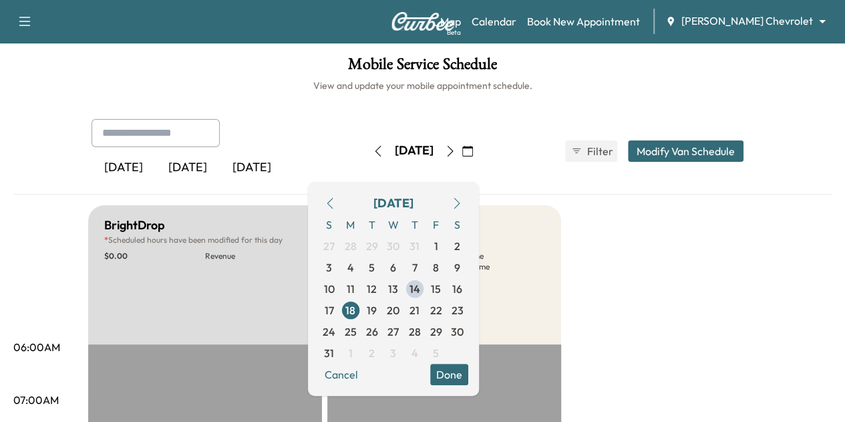
click at [469, 375] on button "Done" at bounding box center [449, 374] width 38 height 21
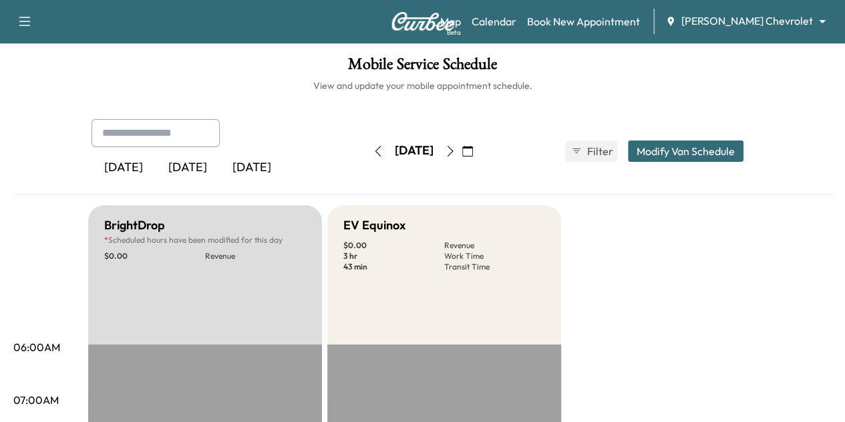
click at [373, 153] on icon "button" at bounding box center [378, 151] width 11 height 11
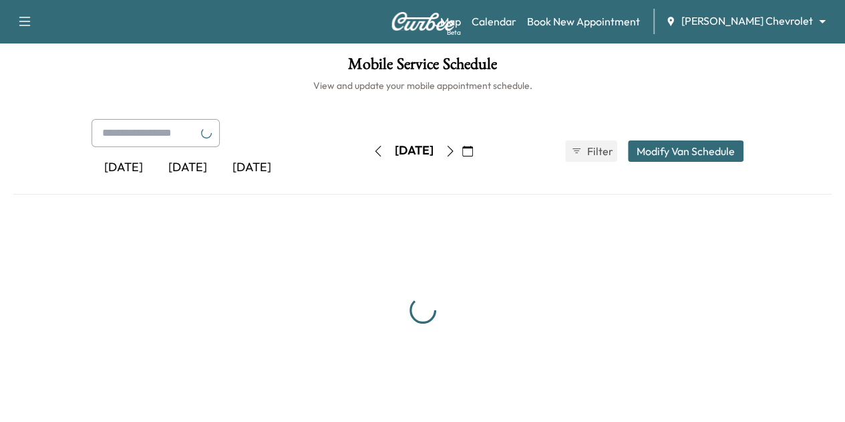
click at [373, 153] on icon "button" at bounding box center [378, 151] width 11 height 11
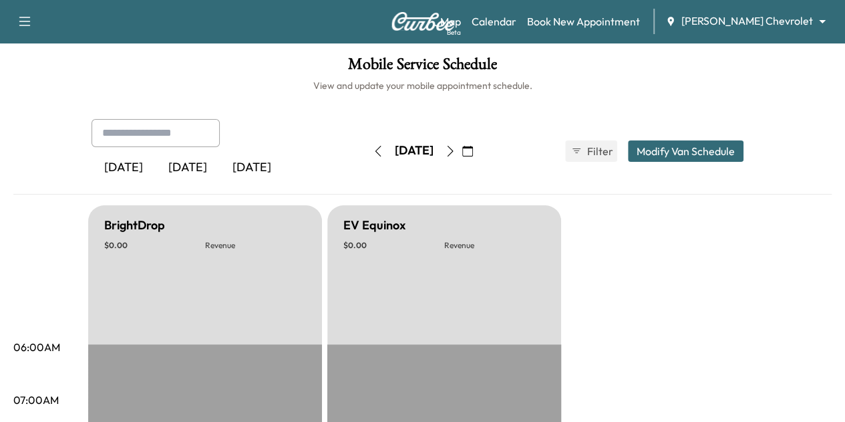
click at [373, 149] on icon "button" at bounding box center [378, 151] width 11 height 11
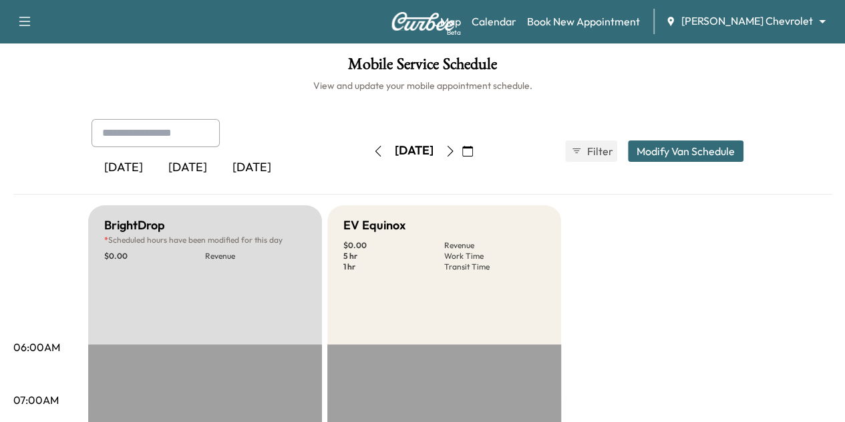
click at [339, 149] on div "[DATE] [DATE] [DATE]" at bounding box center [224, 151] width 265 height 64
click at [373, 149] on icon "button" at bounding box center [378, 151] width 11 height 11
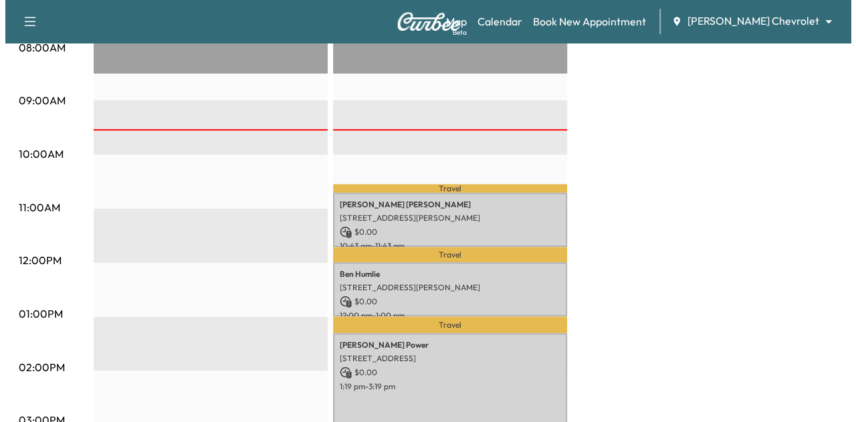
scroll to position [406, 0]
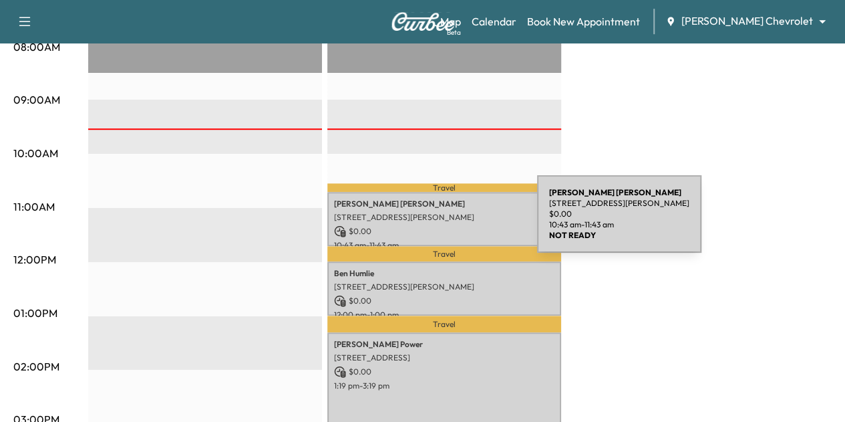
click at [440, 220] on div "[PERSON_NAME] [STREET_ADDRESS][PERSON_NAME] $ 0.00 10:43 am - 11:43 am" at bounding box center [444, 219] width 234 height 54
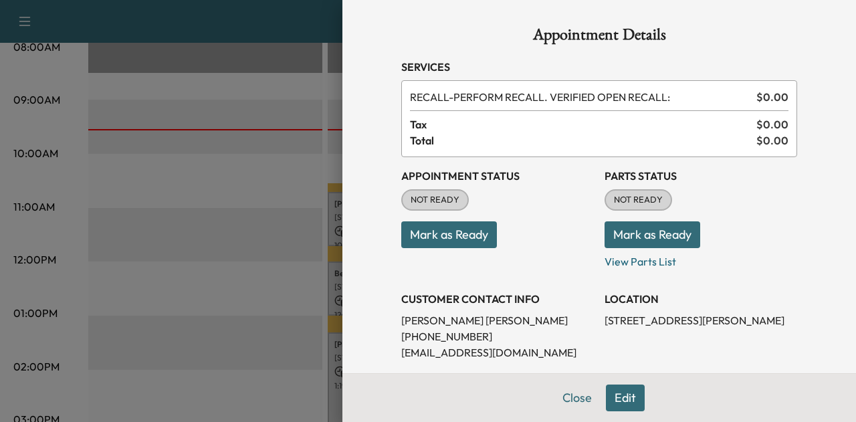
click at [438, 229] on button "Mark as Ready" at bounding box center [449, 234] width 96 height 27
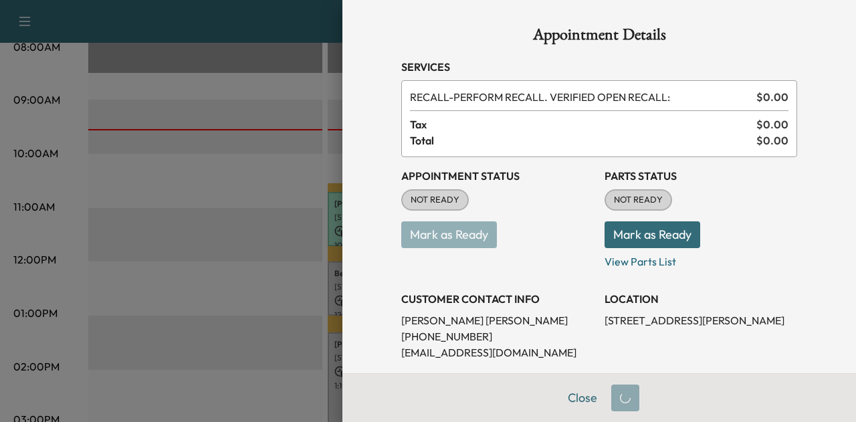
click at [622, 233] on button "Mark as Ready" at bounding box center [652, 234] width 96 height 27
click at [572, 396] on button "Close" at bounding box center [582, 397] width 47 height 27
click at [565, 388] on button "Close" at bounding box center [582, 397] width 47 height 27
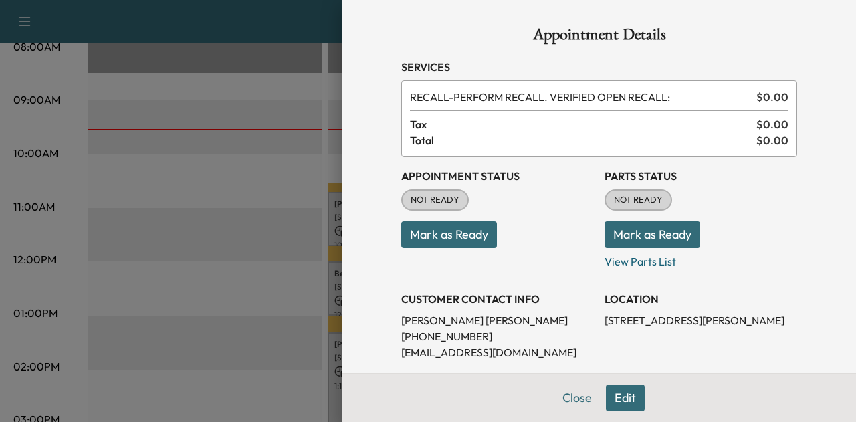
click at [565, 399] on button "Close" at bounding box center [576, 397] width 47 height 27
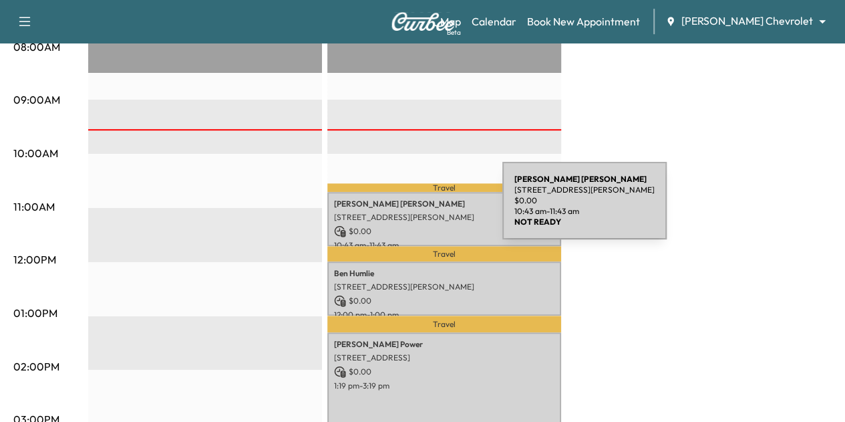
click at [402, 212] on p "[STREET_ADDRESS][PERSON_NAME]" at bounding box center [444, 217] width 221 height 11
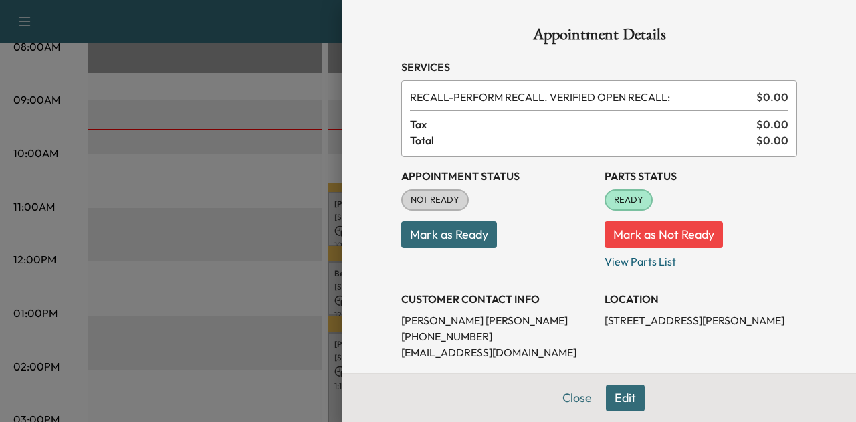
click at [470, 232] on button "Mark as Ready" at bounding box center [449, 234] width 96 height 27
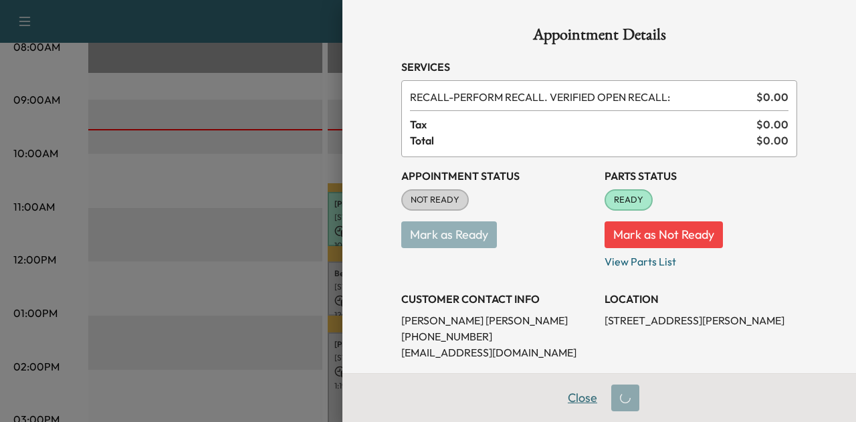
click at [569, 398] on button "Close" at bounding box center [582, 397] width 47 height 27
click at [261, 365] on div at bounding box center [428, 211] width 856 height 422
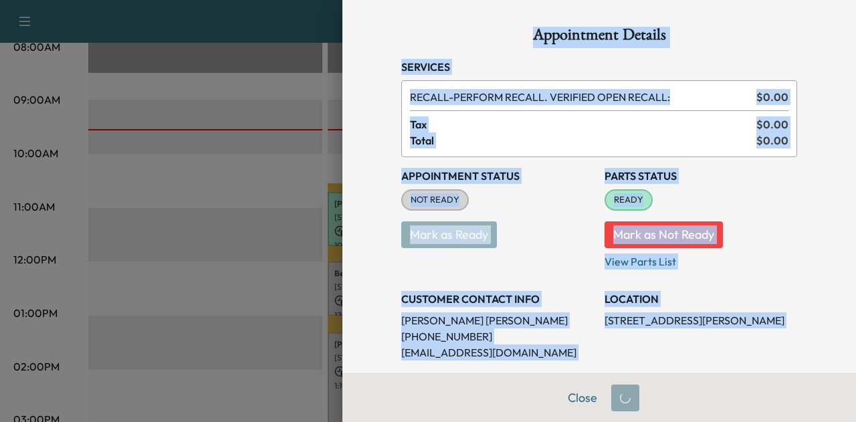
drag, startPoint x: 261, startPoint y: 365, endPoint x: 477, endPoint y: 379, distance: 217.0
click at [477, 379] on div "Appointment Details Services RECALL - PERFORM RECALL. VERIFIED OPEN RECALL: $ 0…" at bounding box center [428, 211] width 856 height 422
click at [567, 398] on button "Close" at bounding box center [582, 397] width 47 height 27
click at [367, 180] on div "Appointment Details Services RECALL - PERFORM RECALL. VERIFIED OPEN RECALL: $ 0…" at bounding box center [598, 211] width 513 height 422
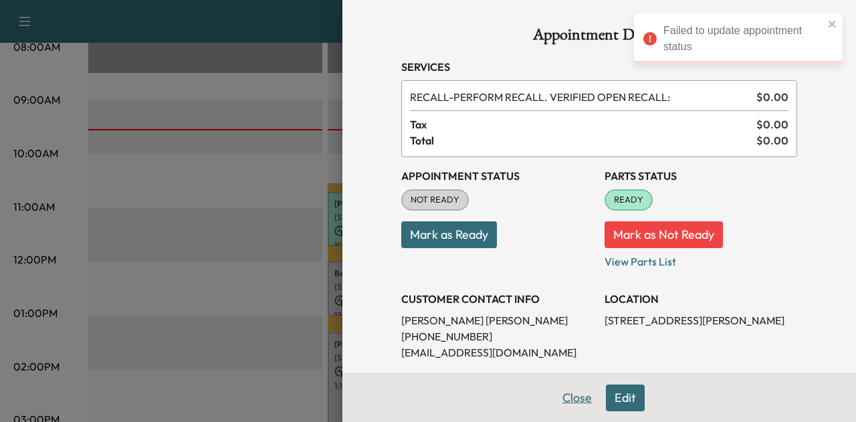
click at [573, 405] on button "Close" at bounding box center [576, 397] width 47 height 27
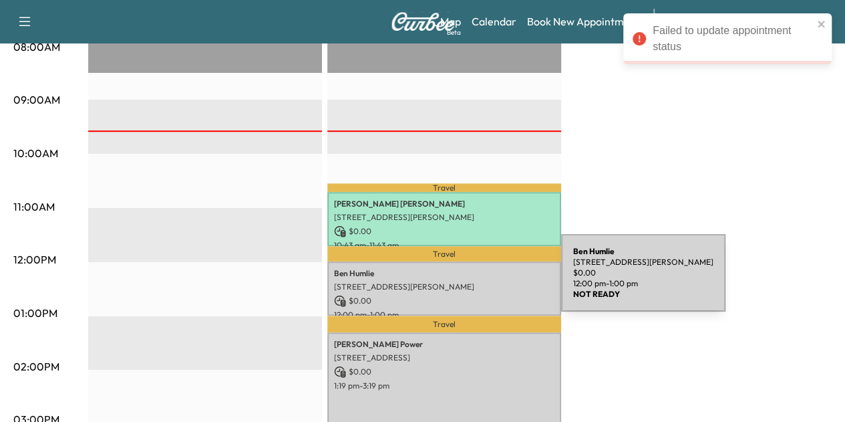
click at [461, 281] on p "[STREET_ADDRESS][PERSON_NAME]" at bounding box center [444, 286] width 221 height 11
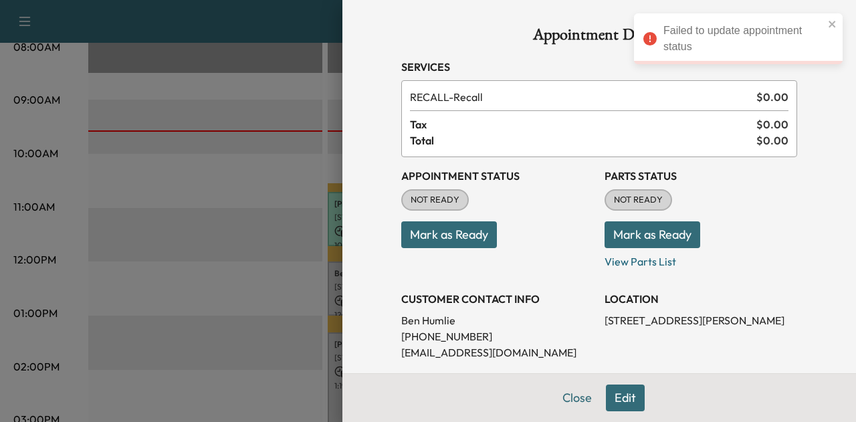
click at [644, 231] on button "Mark as Ready" at bounding box center [652, 234] width 96 height 27
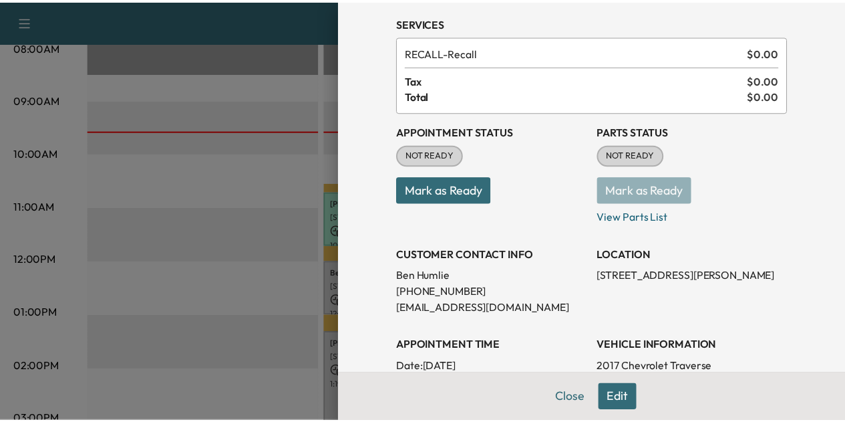
scroll to position [31, 0]
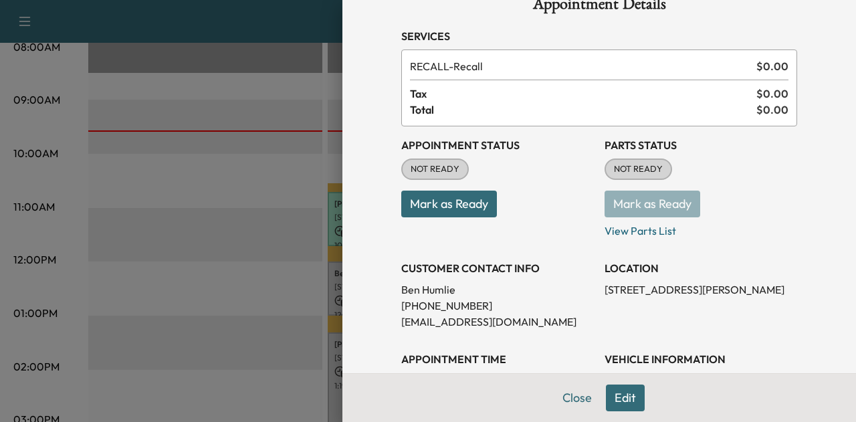
drag, startPoint x: 460, startPoint y: 206, endPoint x: 445, endPoint y: 205, distance: 14.7
click at [445, 205] on button "Mark as Ready" at bounding box center [449, 203] width 96 height 27
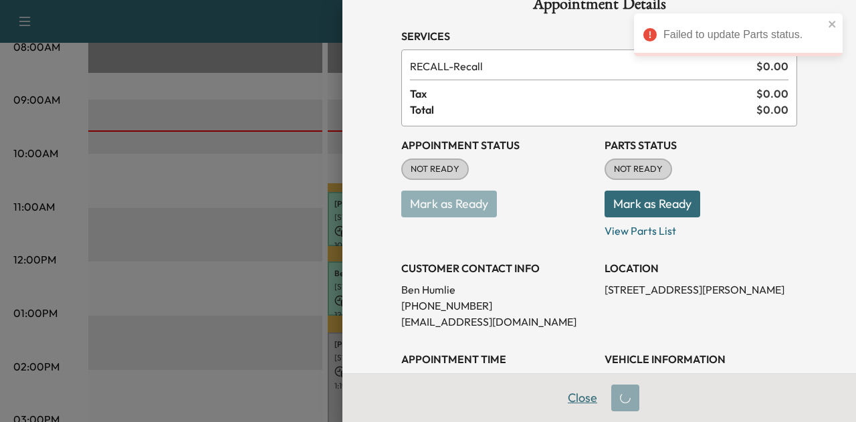
click at [569, 404] on button "Close" at bounding box center [582, 397] width 47 height 27
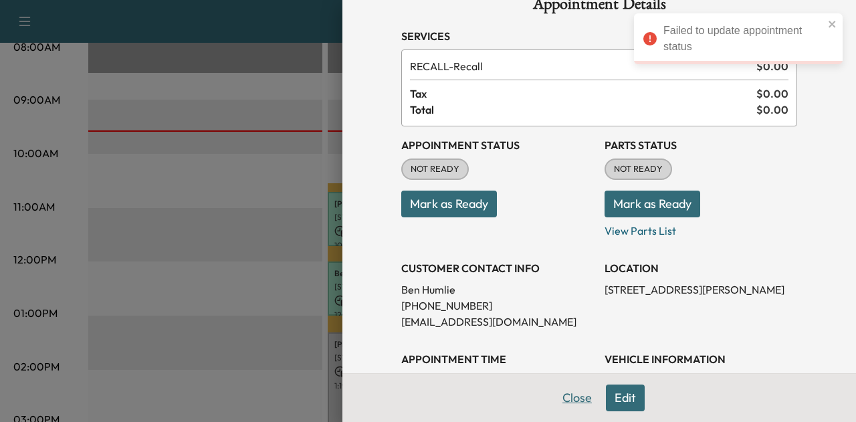
click at [563, 397] on button "Close" at bounding box center [576, 397] width 47 height 27
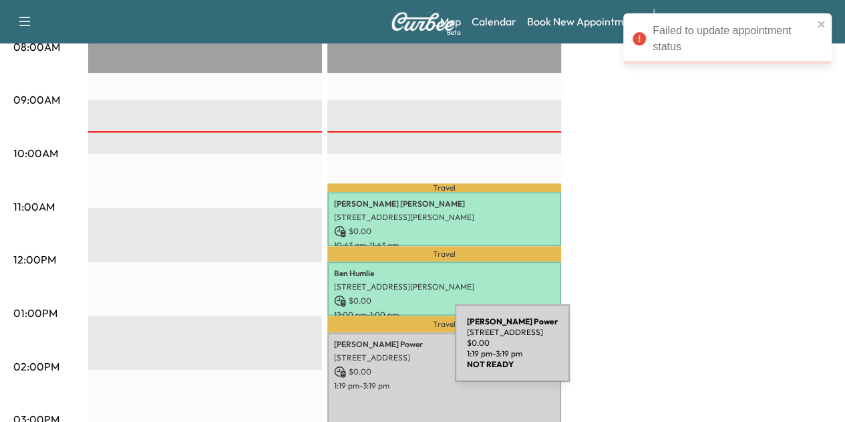
click at [355, 352] on p "[STREET_ADDRESS]" at bounding box center [444, 357] width 221 height 11
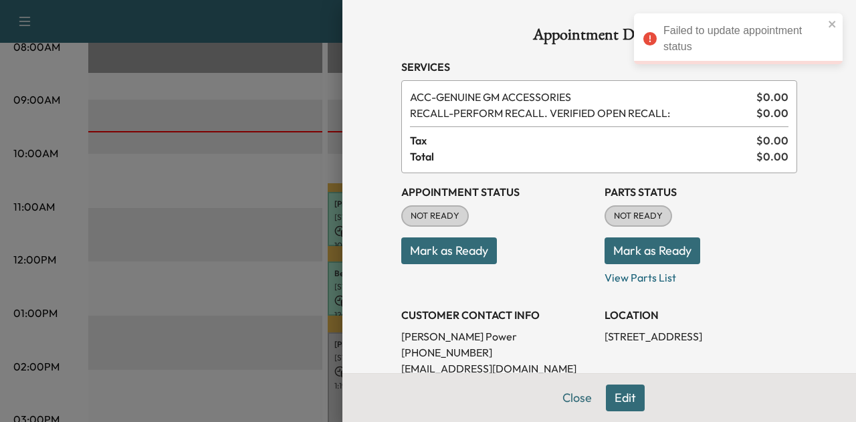
click at [605, 249] on button "Mark as Ready" at bounding box center [652, 250] width 96 height 27
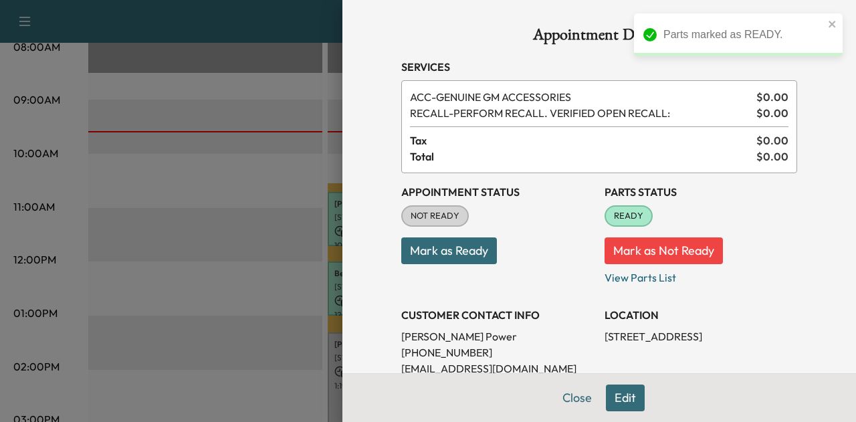
click at [457, 245] on button "Mark as Ready" at bounding box center [449, 250] width 96 height 27
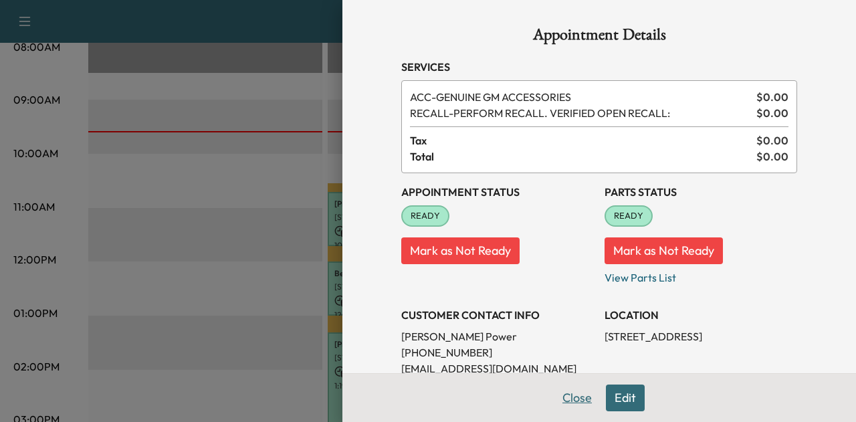
click at [568, 398] on button "Close" at bounding box center [576, 397] width 47 height 27
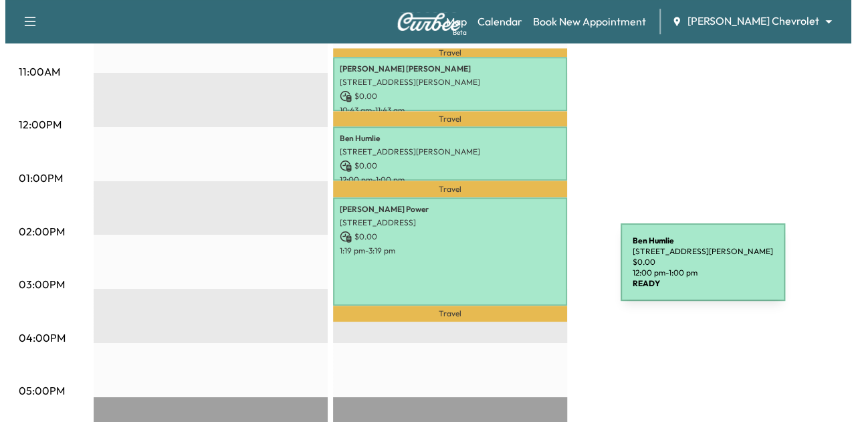
scroll to position [519, 0]
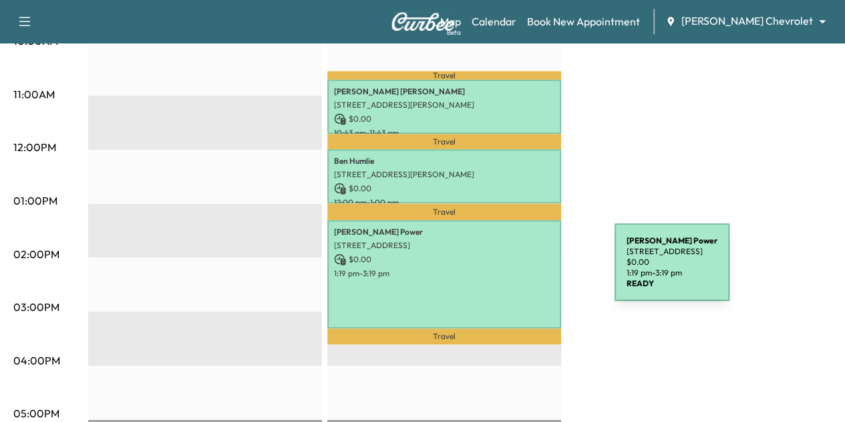
click at [515, 270] on p "1:19 pm - 3:19 pm" at bounding box center [444, 273] width 221 height 11
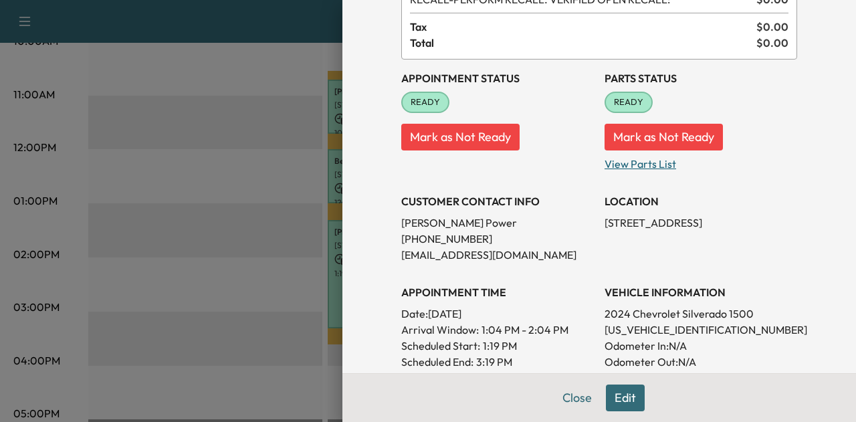
scroll to position [152, 0]
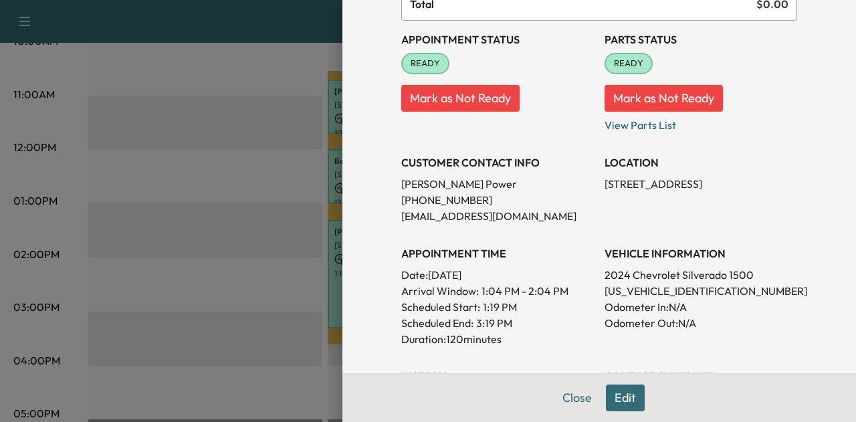
click at [642, 289] on p "[US_VEHICLE_IDENTIFICATION_NUMBER]" at bounding box center [700, 291] width 192 height 16
copy p "[US_VEHICLE_IDENTIFICATION_NUMBER]"
